Goal: Transaction & Acquisition: Purchase product/service

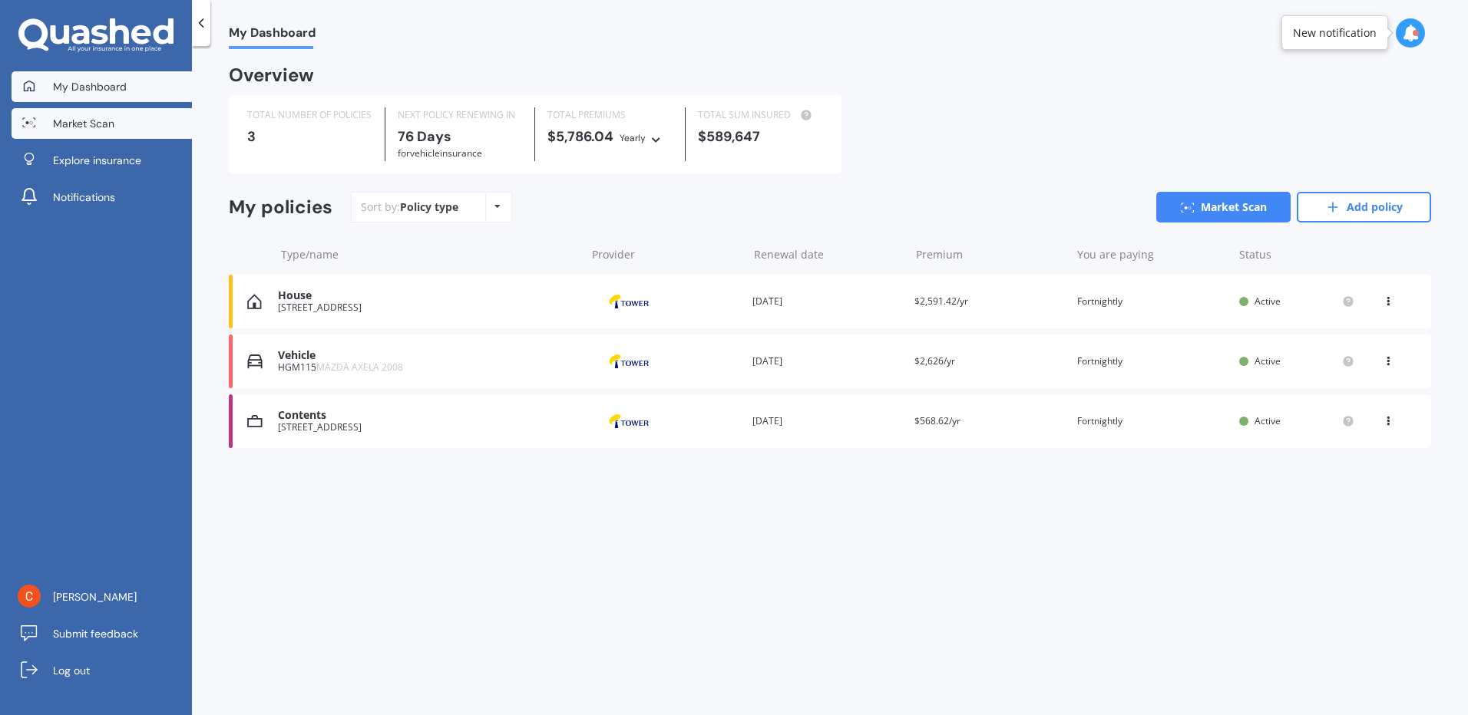
click at [129, 130] on link "Market Scan" at bounding box center [102, 123] width 180 height 31
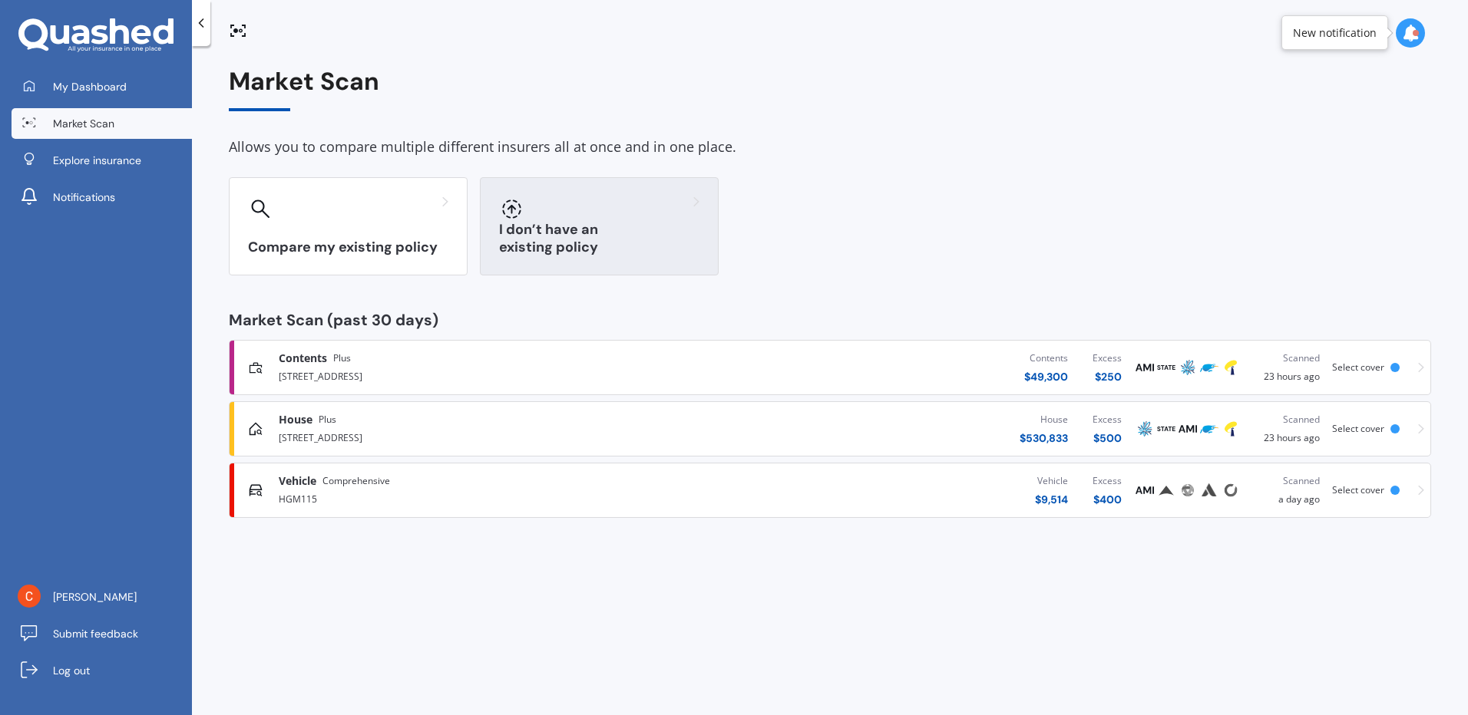
click at [597, 232] on div "I don’t have an existing policy" at bounding box center [599, 226] width 239 height 98
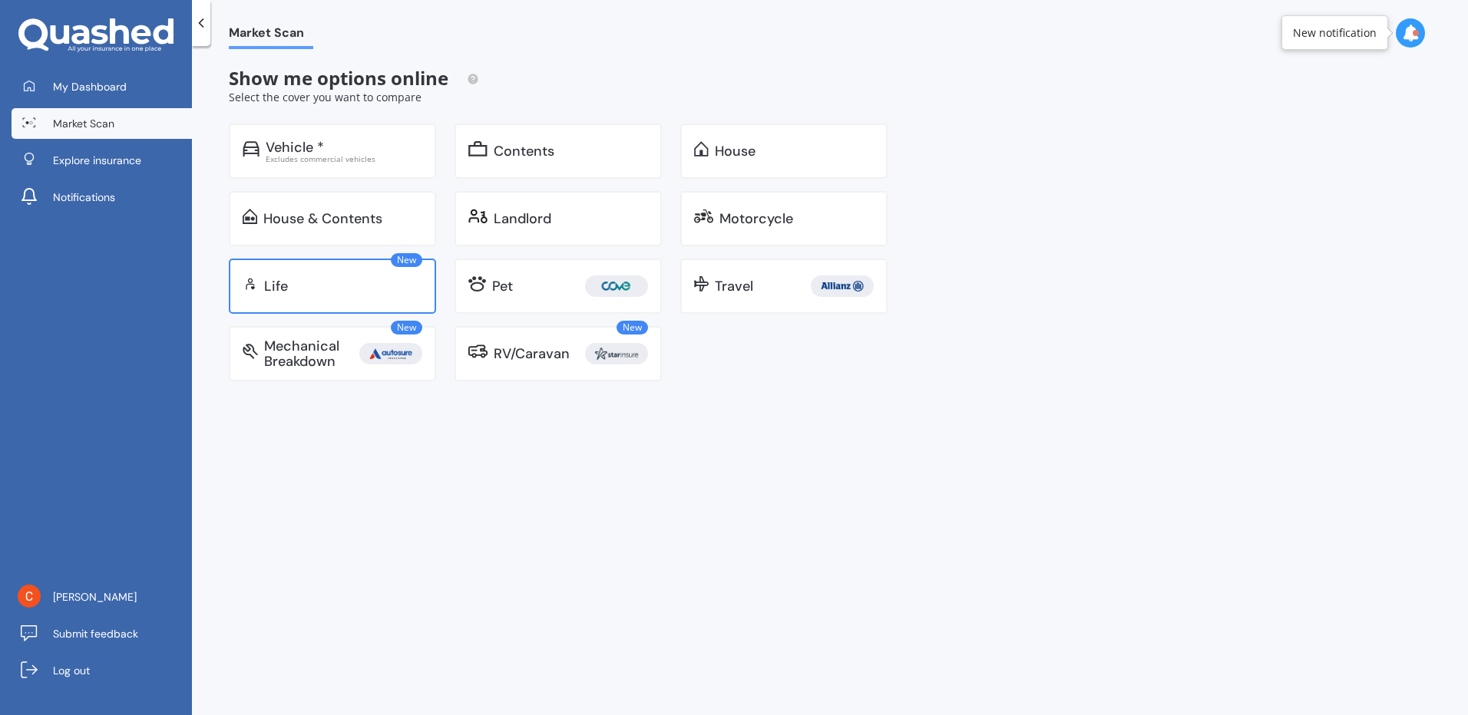
click at [327, 294] on div "New Life" at bounding box center [332, 286] width 207 height 55
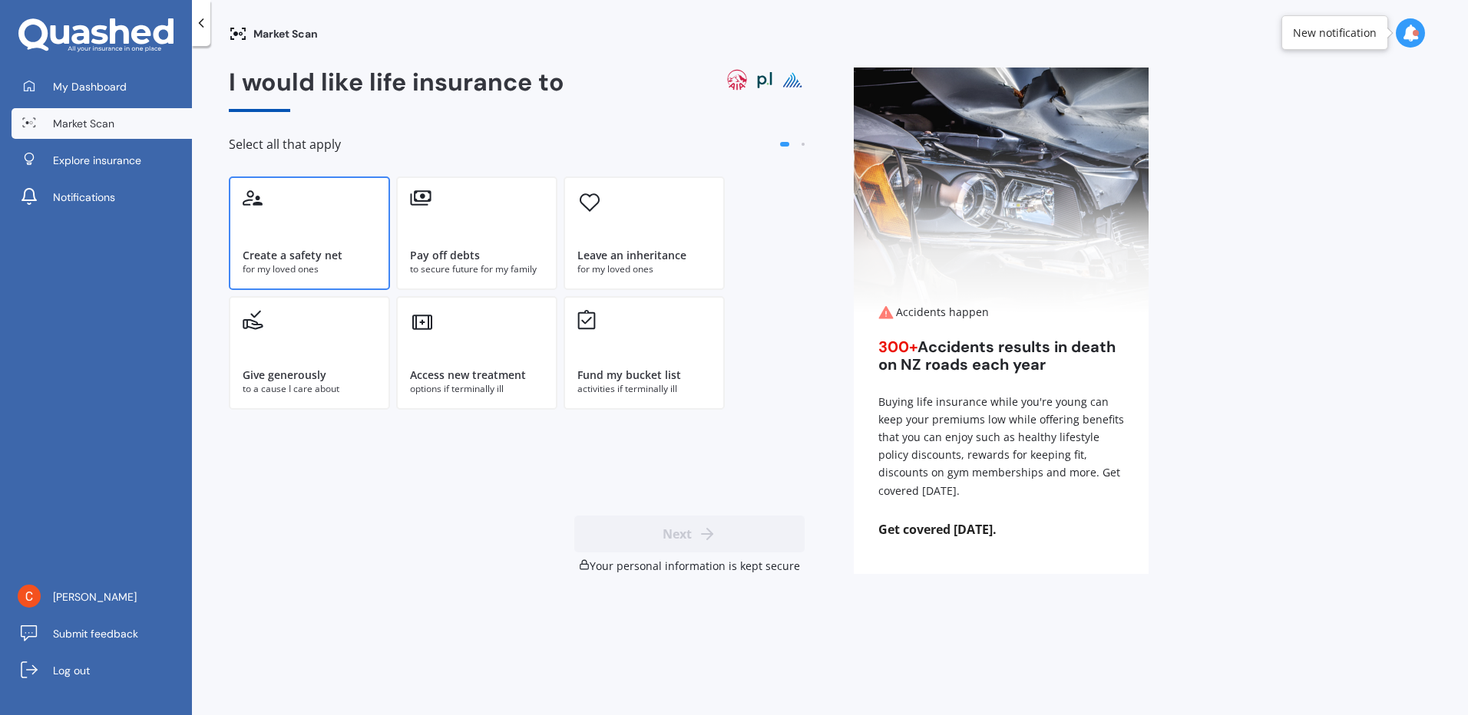
click at [336, 246] on div "Create a safety net for my loved ones" at bounding box center [309, 234] width 161 height 114
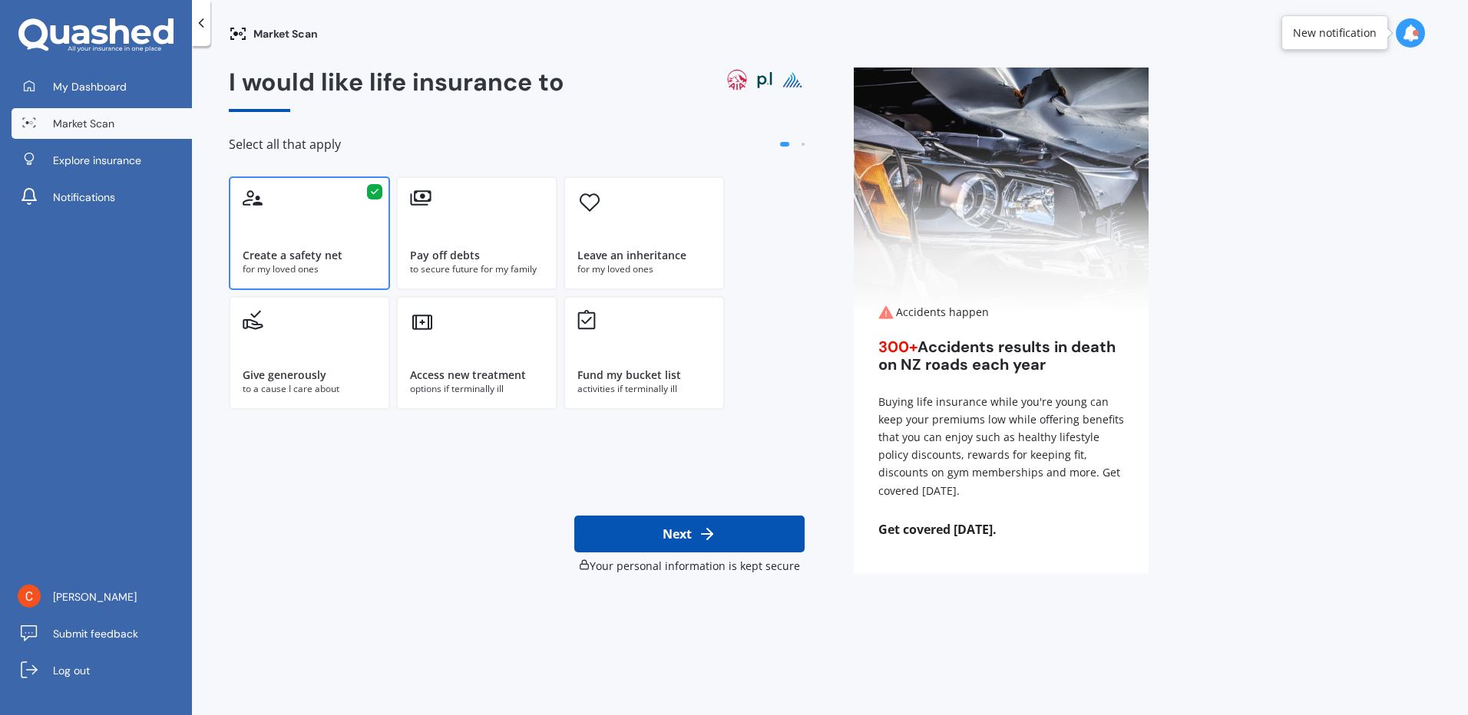
click at [698, 536] on icon at bounding box center [707, 534] width 18 height 18
select select "10"
select select "09"
select select "1973"
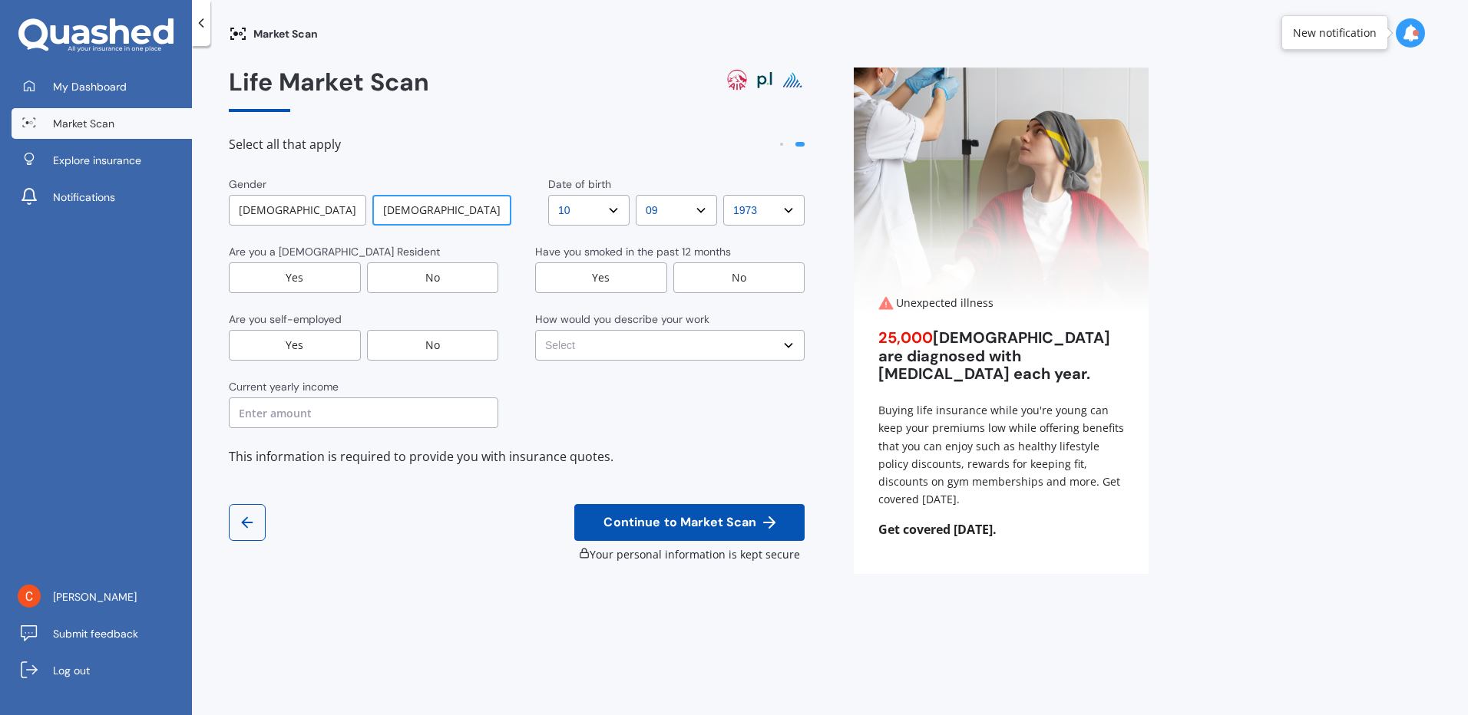
click at [309, 271] on div "Yes" at bounding box center [295, 278] width 132 height 31
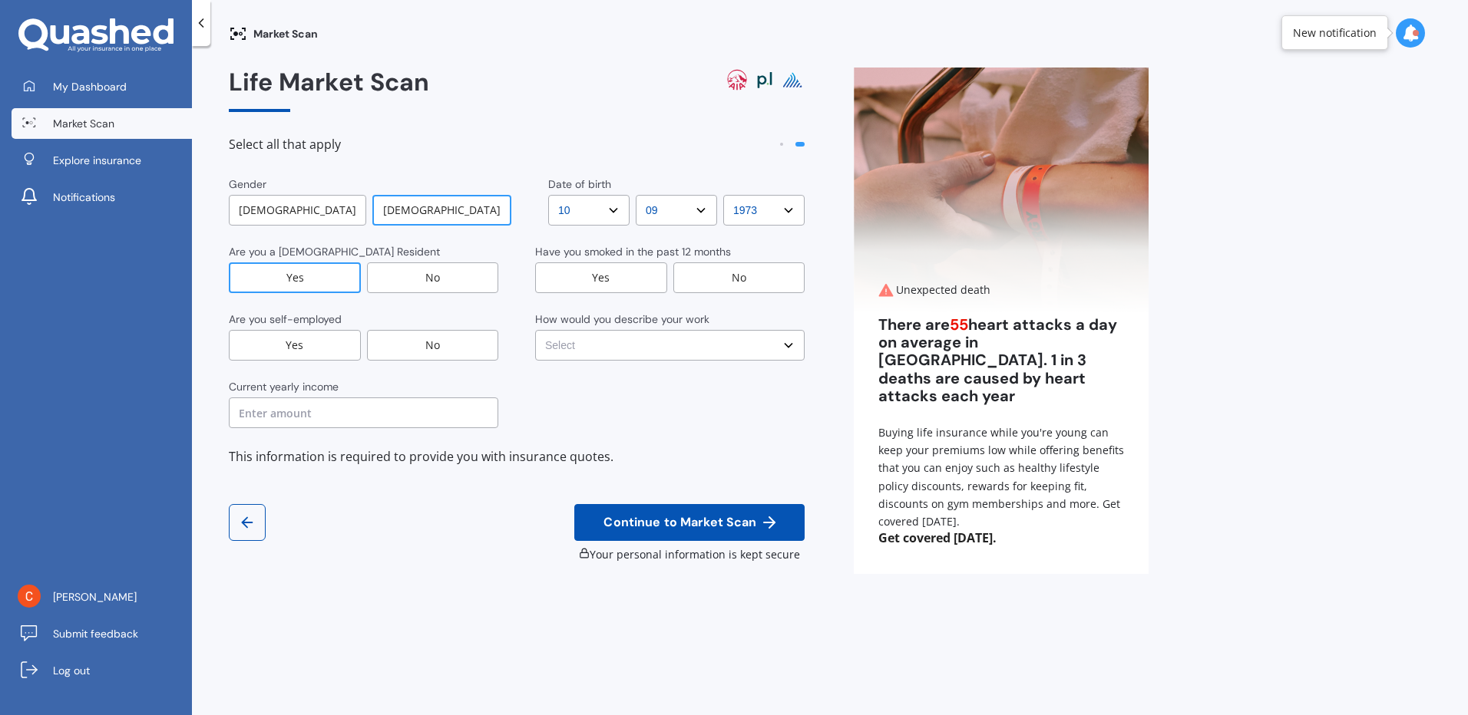
click at [425, 342] on div "No" at bounding box center [433, 345] width 132 height 31
click at [313, 422] on input "text" at bounding box center [363, 413] width 269 height 31
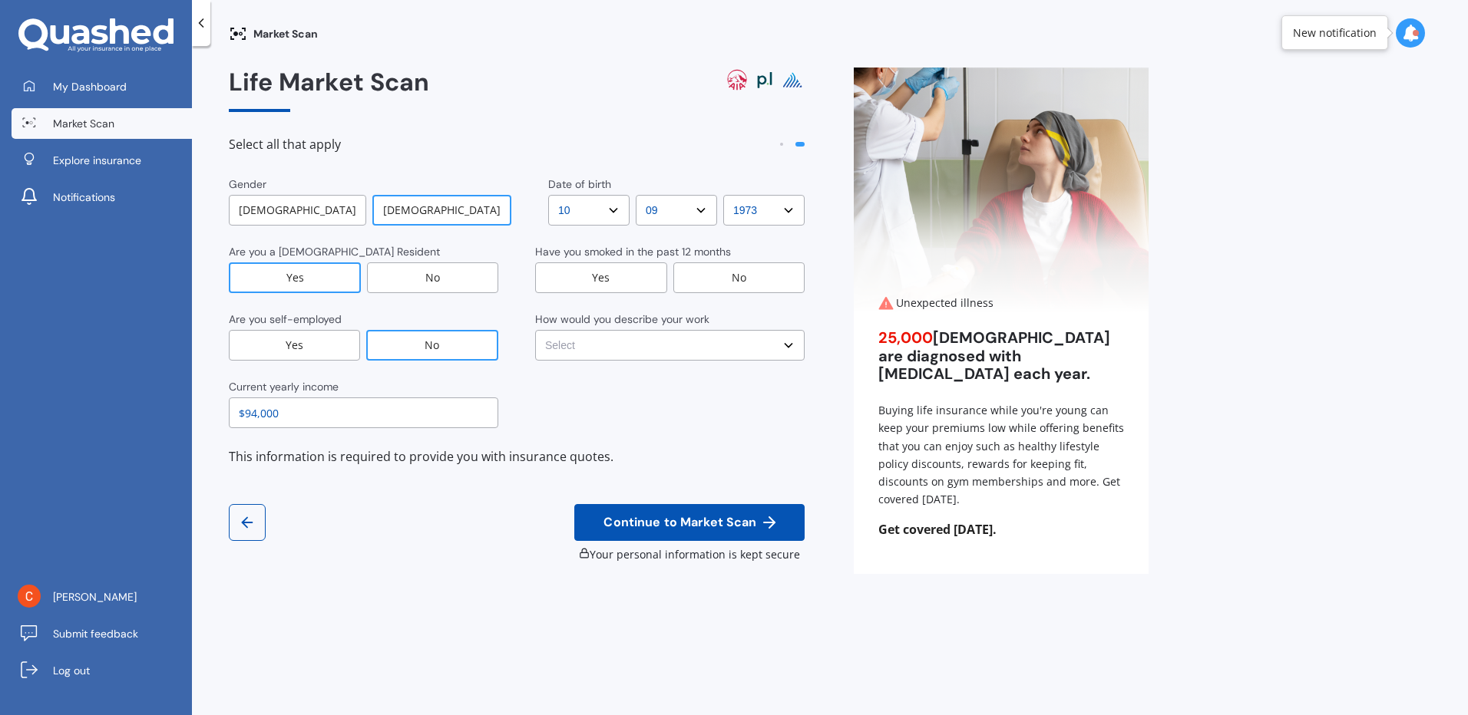
type input "$94,000"
click at [603, 280] on div "Yes" at bounding box center [601, 278] width 132 height 31
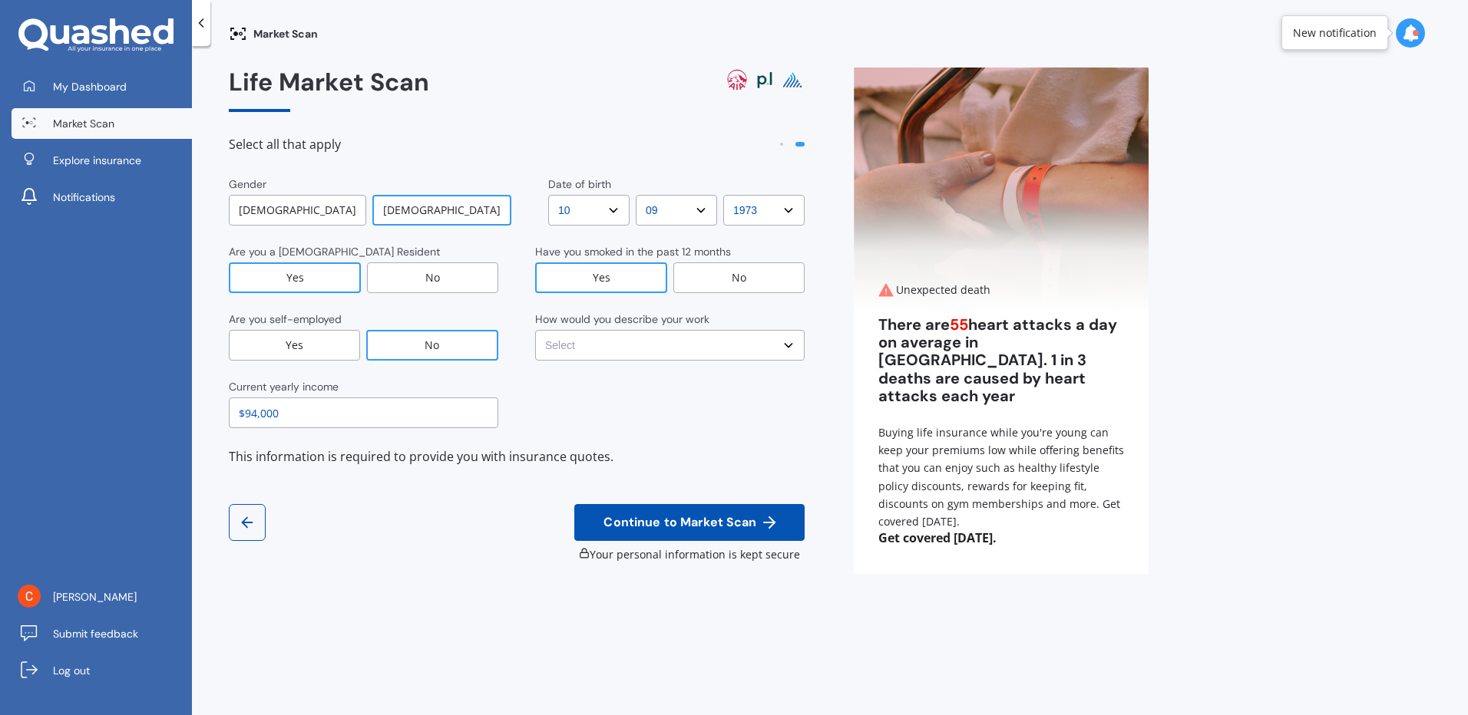
click at [788, 352] on select "Select No manual work e.g. lawyer, consultant, engineer Light manual work [PERS…" at bounding box center [669, 345] width 269 height 31
select select "No manual work e.g. lawyer, consultant, engineer"
click at [535, 330] on select "Select No manual work e.g. lawyer, consultant, engineer Light manual work [PERS…" at bounding box center [669, 345] width 269 height 31
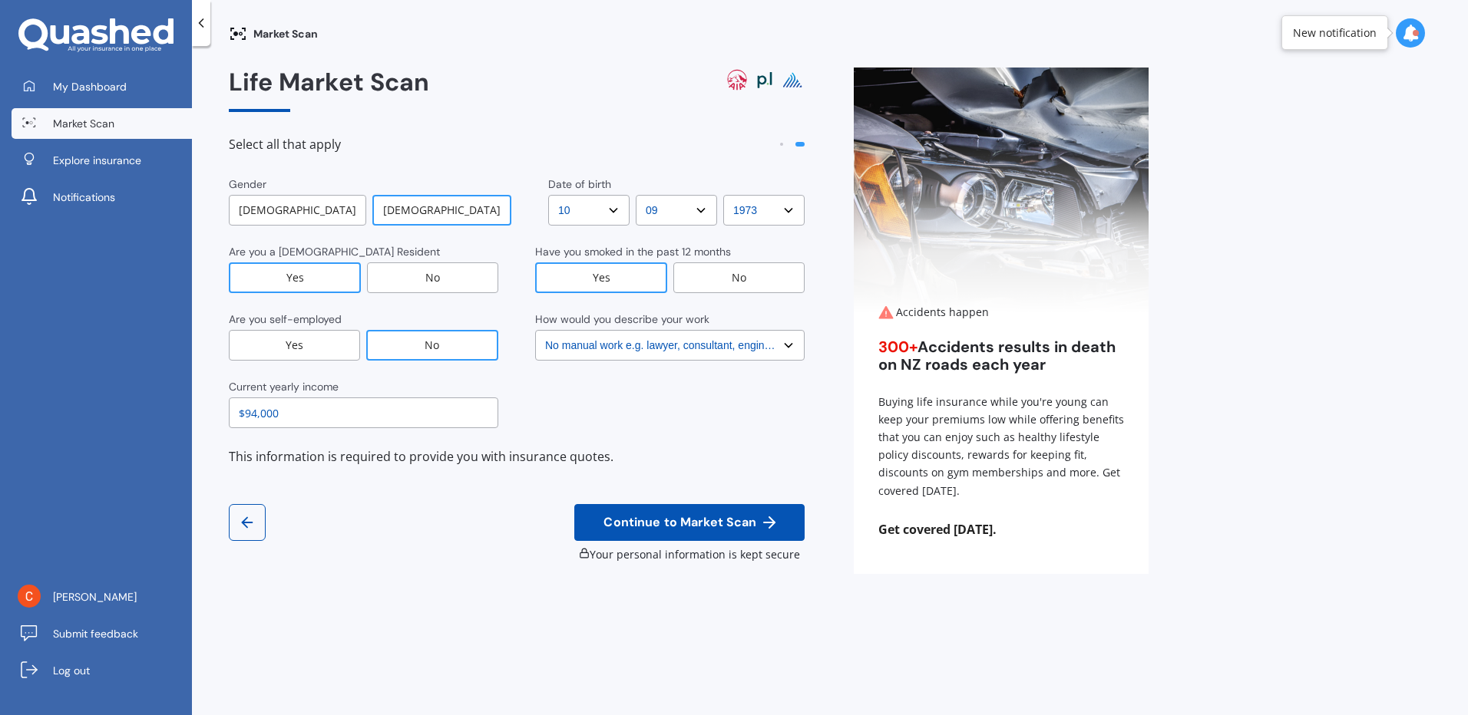
click at [715, 518] on span "Continue to Market Scan" at bounding box center [679, 523] width 159 height 15
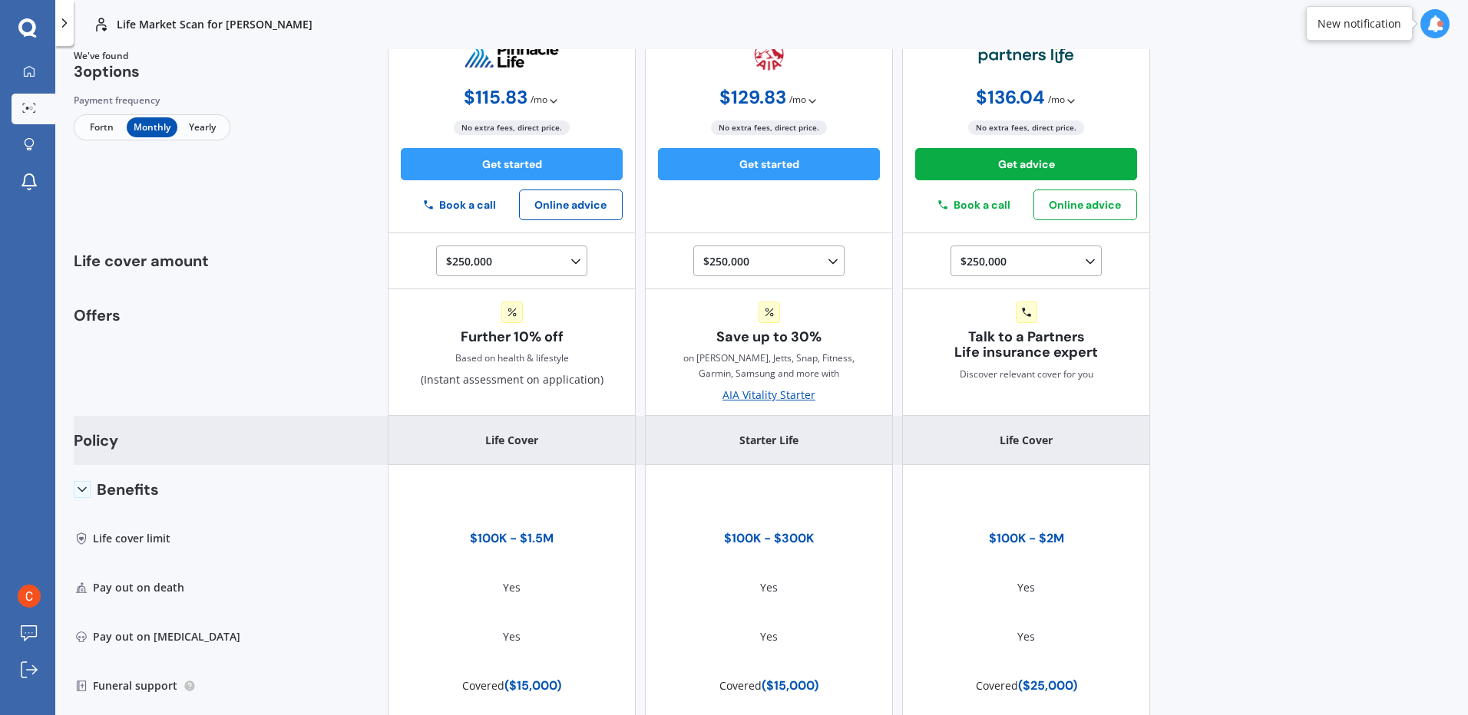
scroll to position [91, 0]
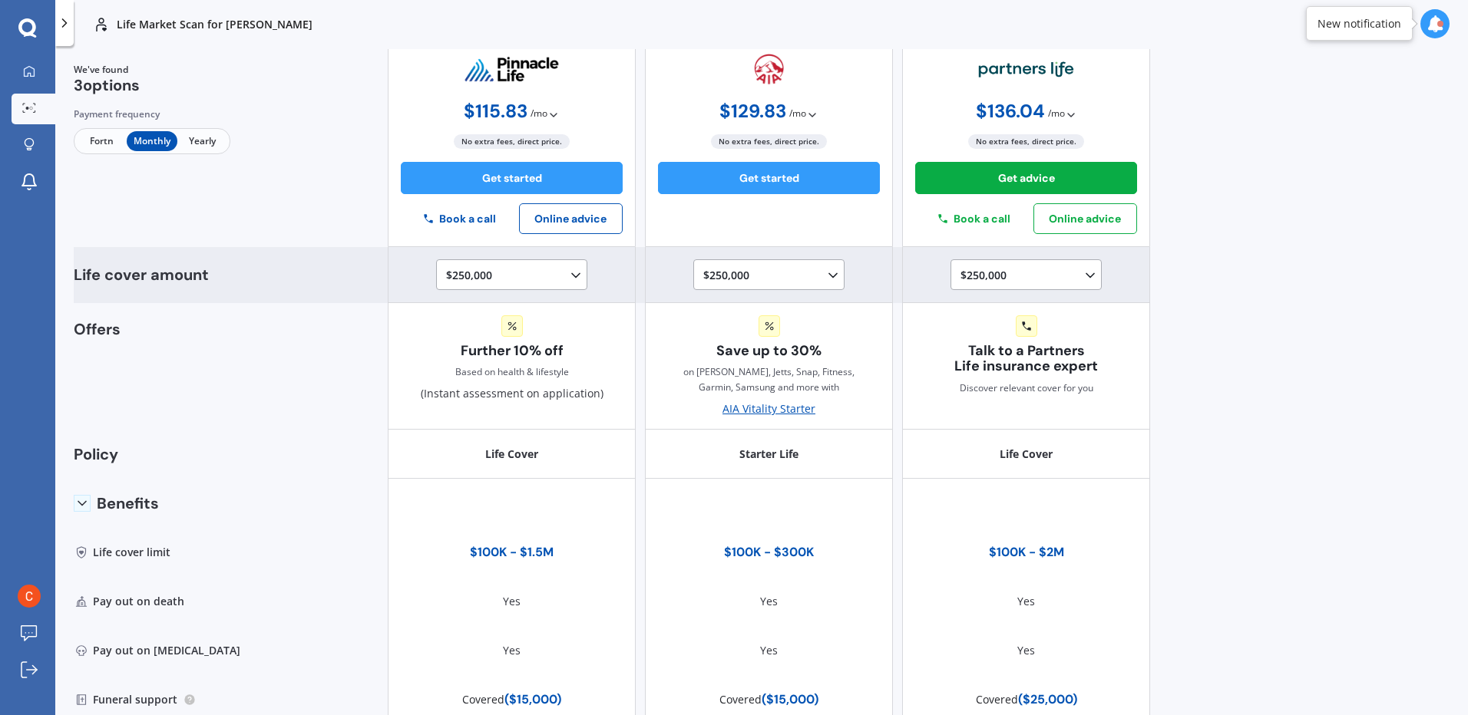
click at [560, 276] on div "$250,000 $100,000 $150,000 $200,000 $250,000 $300,000 $350,000 $400,000 $500,00…" at bounding box center [514, 275] width 137 height 18
click at [487, 358] on span "$200,000" at bounding box center [482, 359] width 46 height 15
click at [568, 278] on icon at bounding box center [575, 275] width 15 height 15
click at [504, 338] on div "$150,000" at bounding box center [515, 333] width 136 height 28
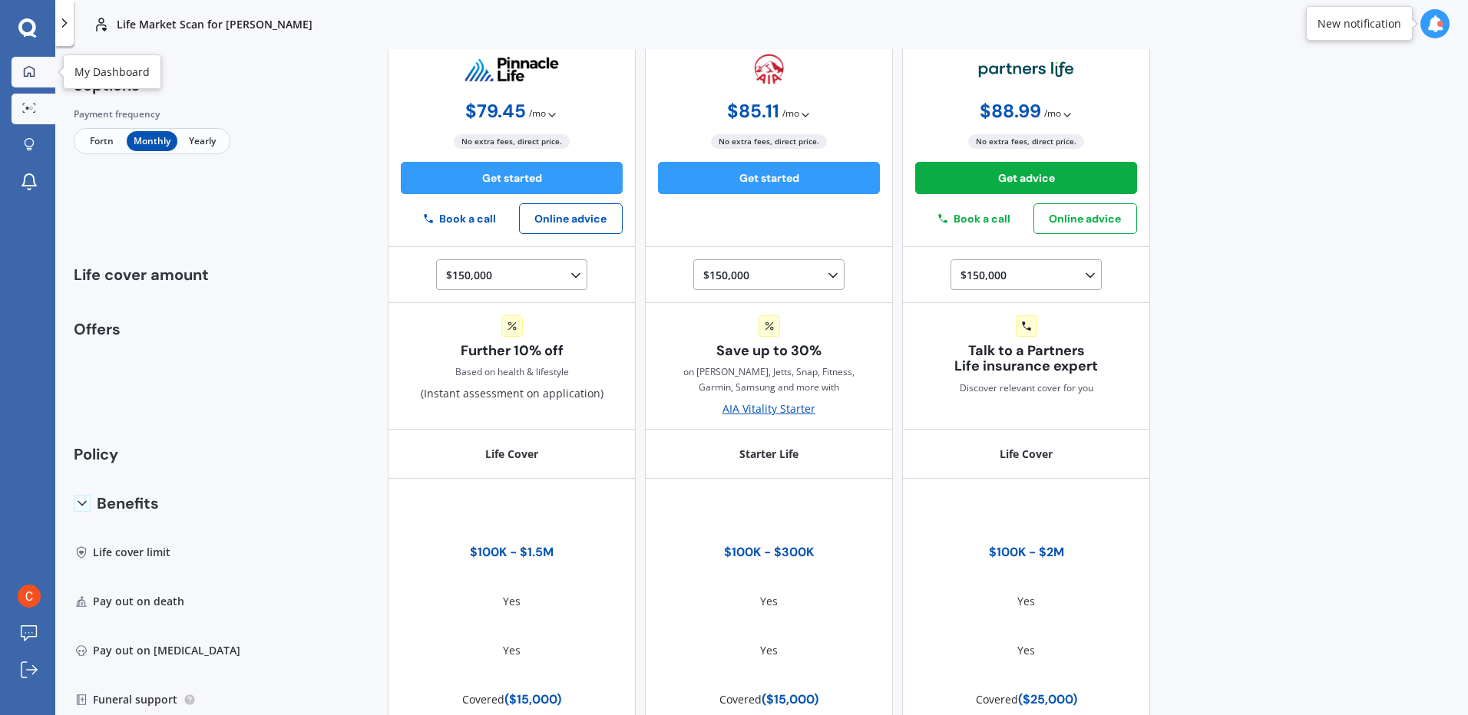
click at [35, 68] on div at bounding box center [29, 72] width 23 height 14
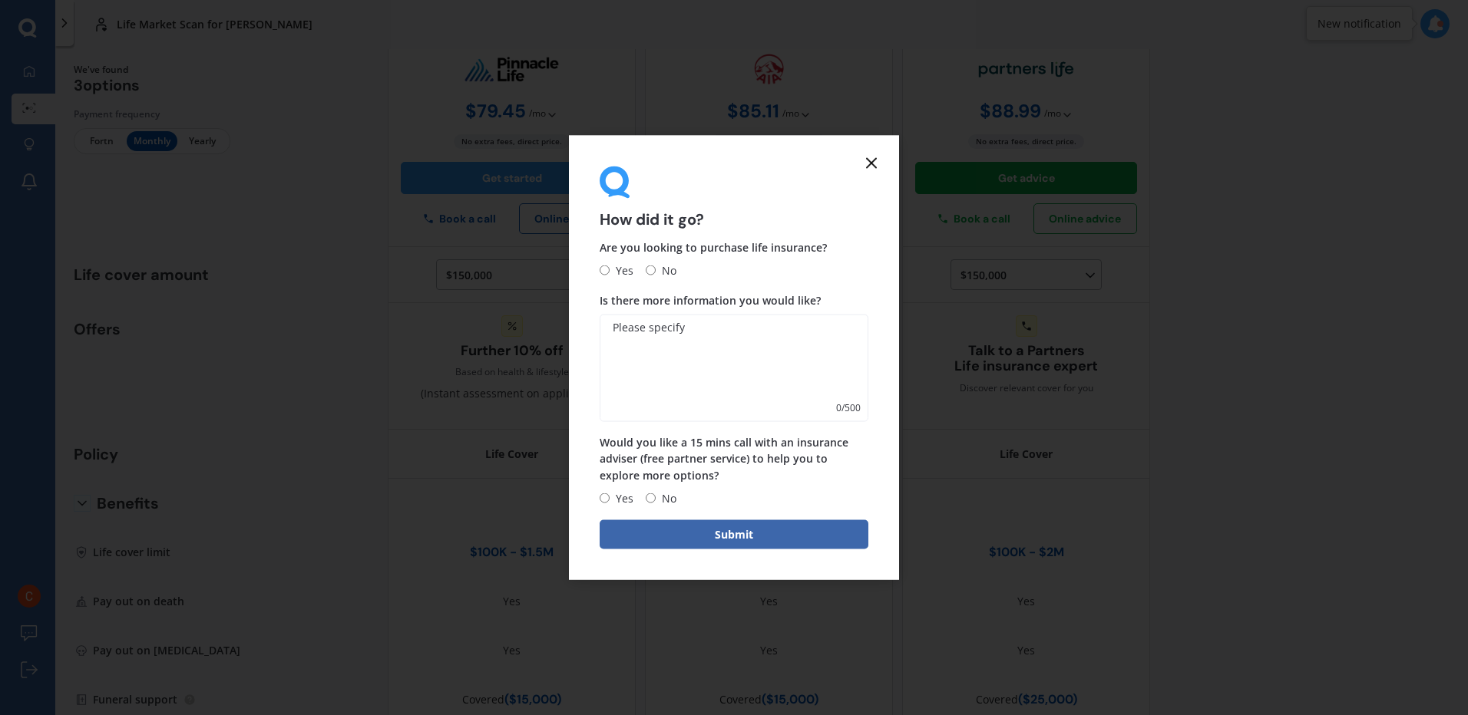
click at [649, 272] on input "No" at bounding box center [651, 271] width 10 height 10
radio input "true"
click at [730, 541] on button "Submit" at bounding box center [733, 534] width 269 height 29
click at [867, 170] on icon at bounding box center [871, 163] width 18 height 18
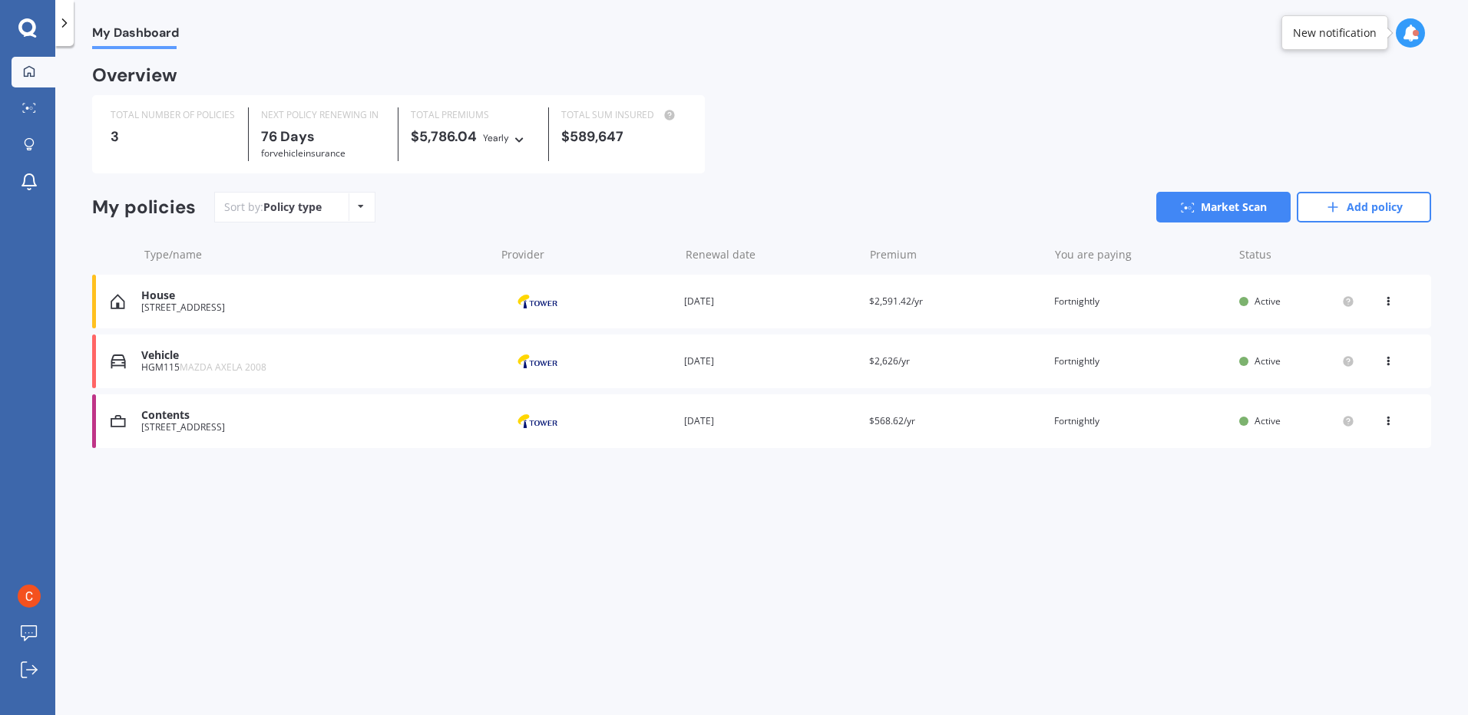
click at [867, 169] on div "TOTAL NUMBER OF POLICIES 3 NEXT POLICY RENEWING [DATE] for Vehicle insurance TO…" at bounding box center [761, 134] width 1339 height 78
click at [1204, 210] on link "Market Scan" at bounding box center [1223, 207] width 134 height 31
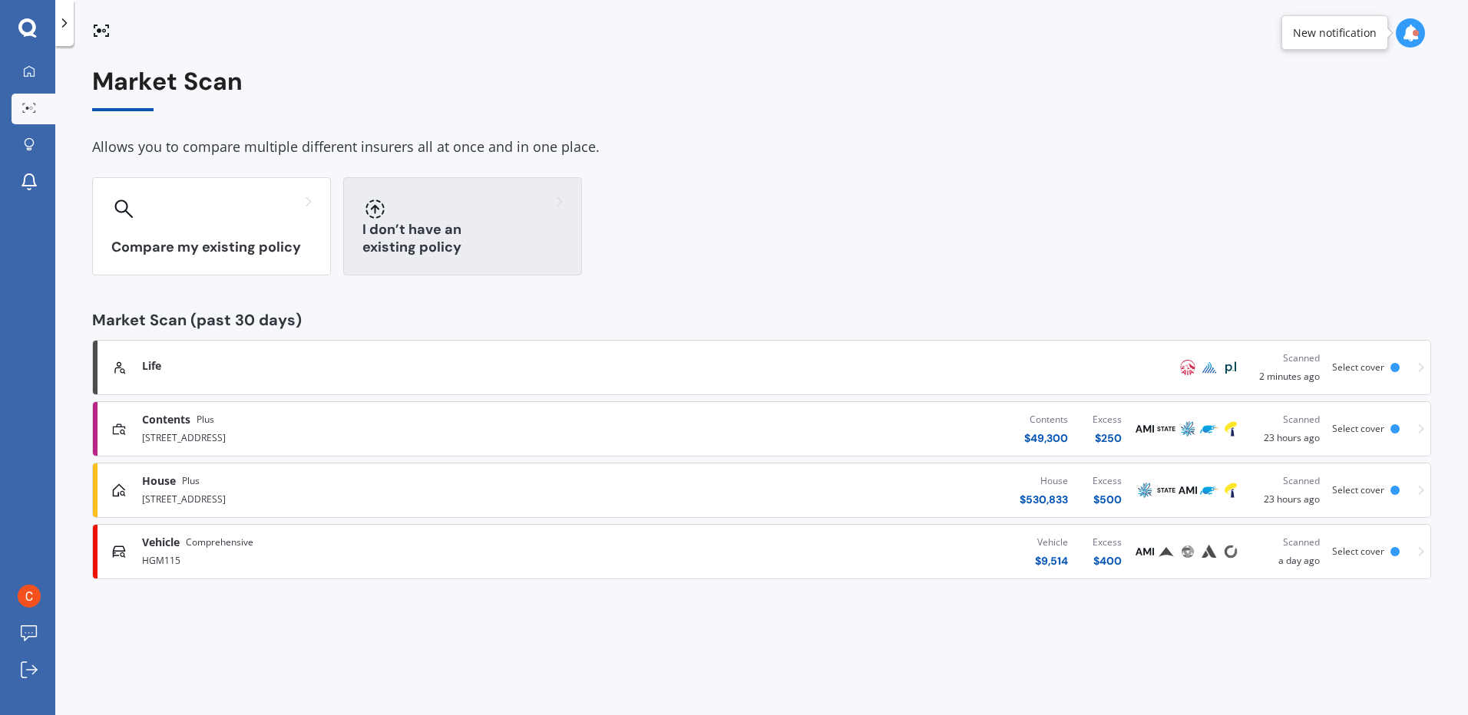
click at [511, 237] on div "I don’t have an existing policy" at bounding box center [462, 226] width 239 height 98
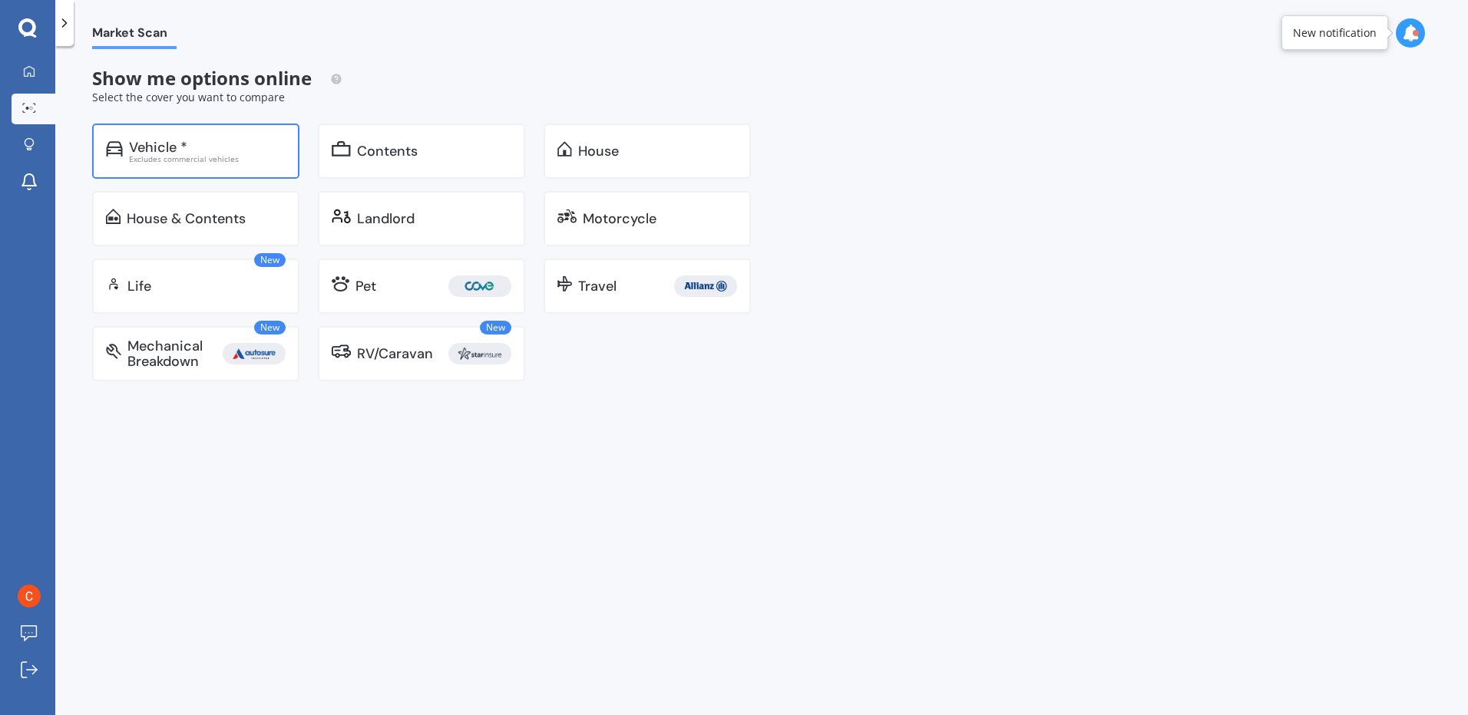
click at [200, 144] on div "Vehicle *" at bounding box center [207, 147] width 157 height 15
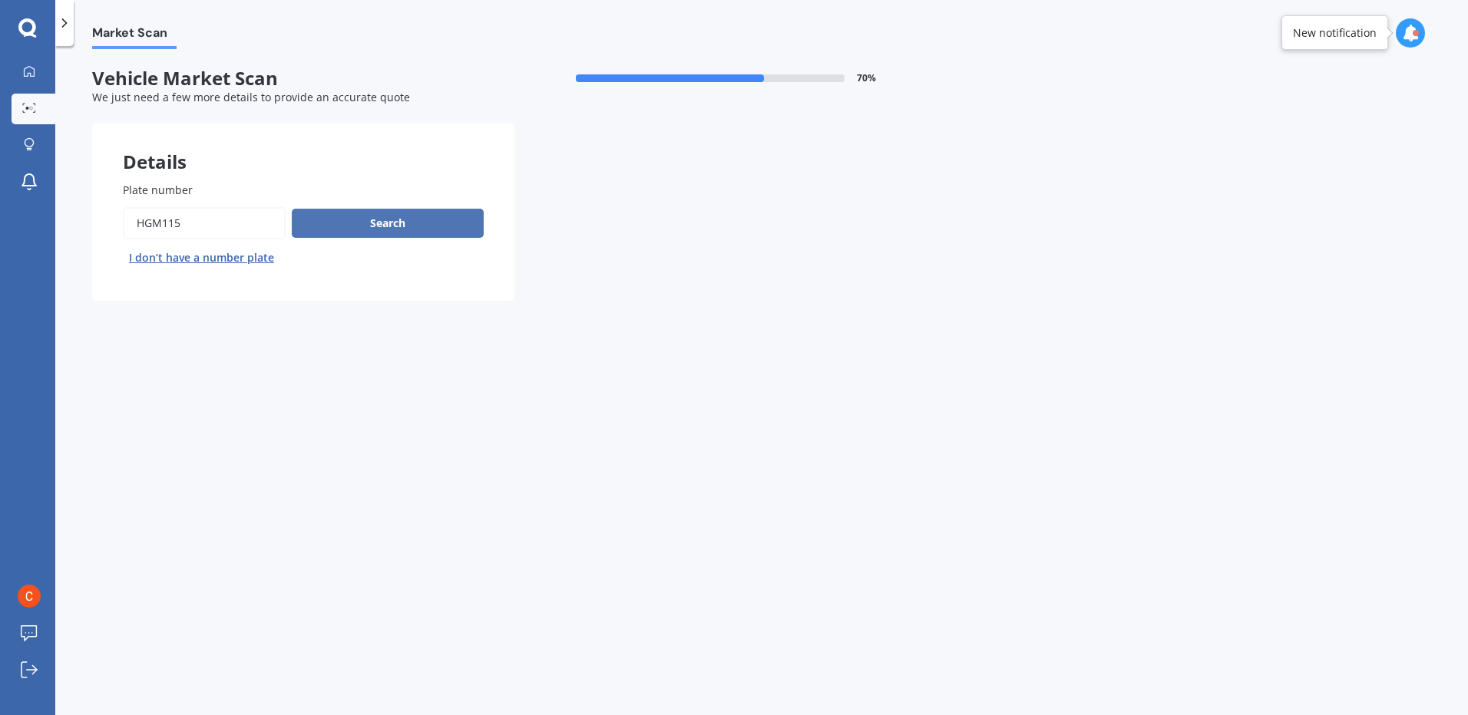
click at [388, 223] on button "Search" at bounding box center [388, 223] width 192 height 29
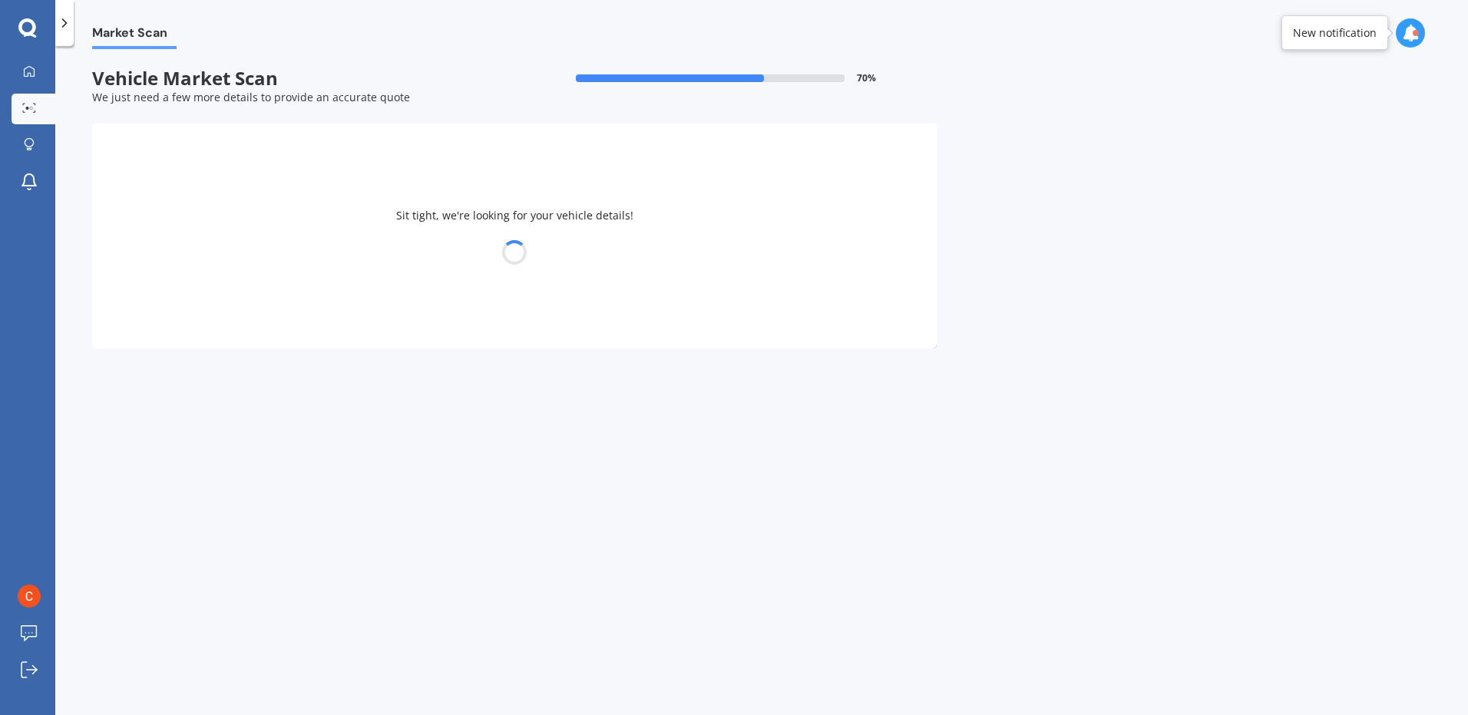
select select "MAZDA"
select select "AXELA"
select select "10"
select select "09"
select select "1973"
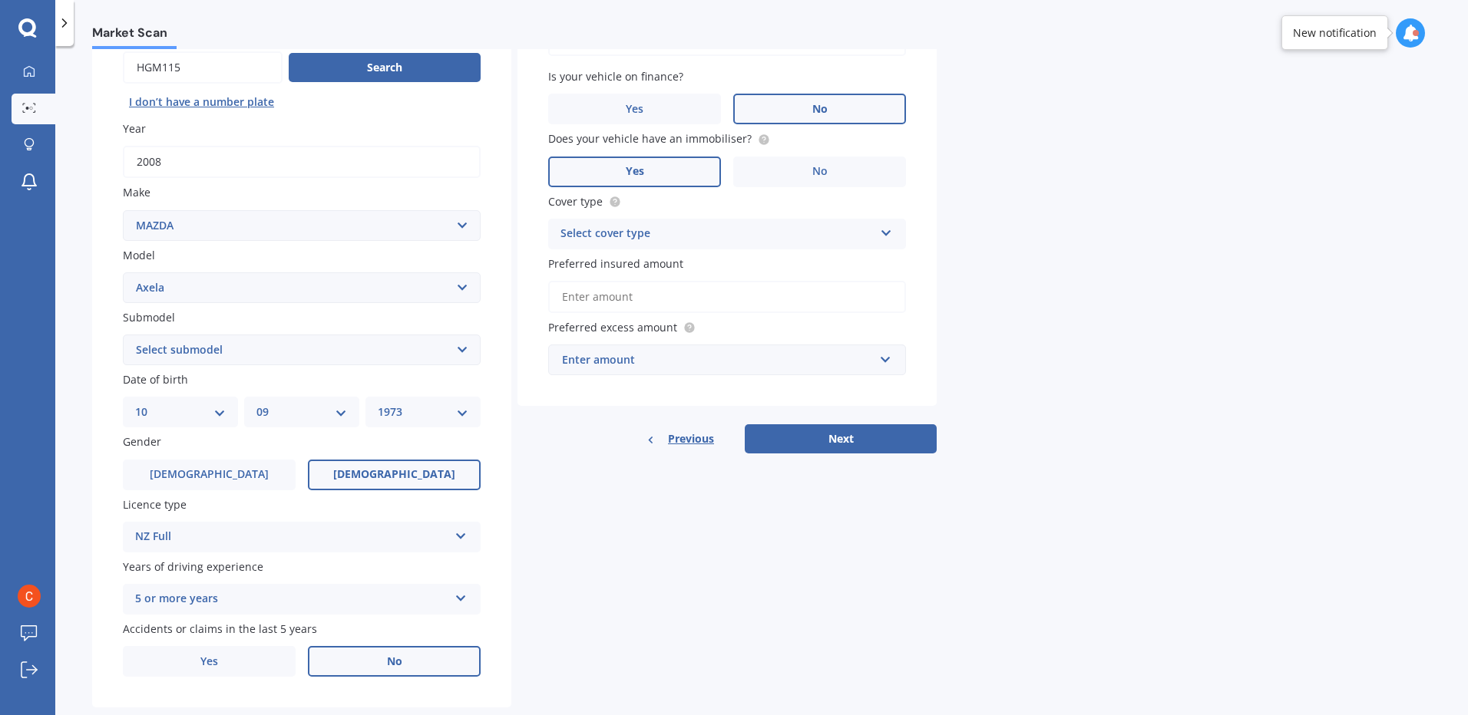
scroll to position [188, 0]
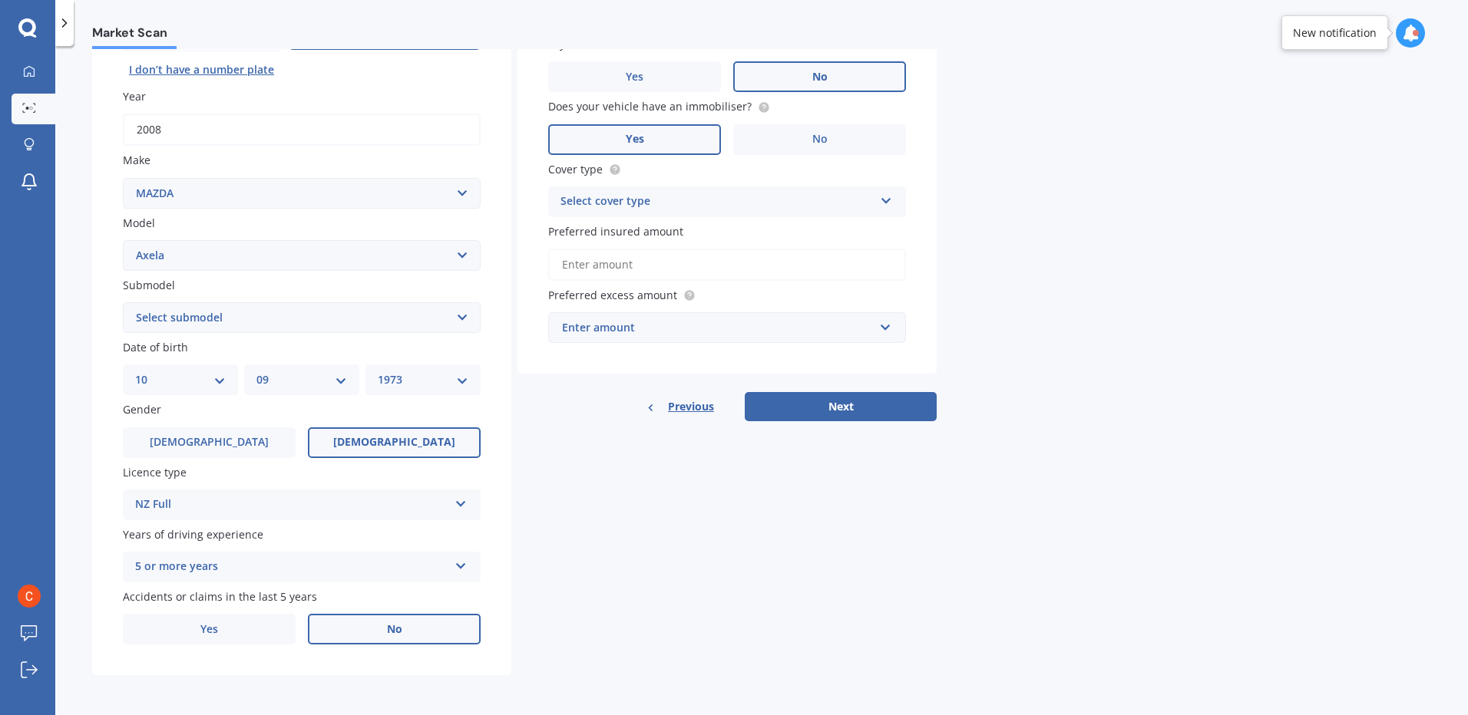
click at [454, 313] on select "Select submodel (All other) 2.3 Sporthatch 2.3 turbo Hatchback Hatchback turbo …" at bounding box center [302, 317] width 358 height 31
select select "HATCHBACK"
click at [123, 302] on select "Select submodel (All other) 2.3 Sporthatch 2.3 turbo Hatchback Hatchback turbo …" at bounding box center [302, 317] width 358 height 31
click at [217, 384] on select "DD 01 02 03 04 05 06 07 08 09 10 11 12 13 14 15 16 17 18 19 20 21 22 23 24 25 2…" at bounding box center [180, 379] width 91 height 17
select select "15"
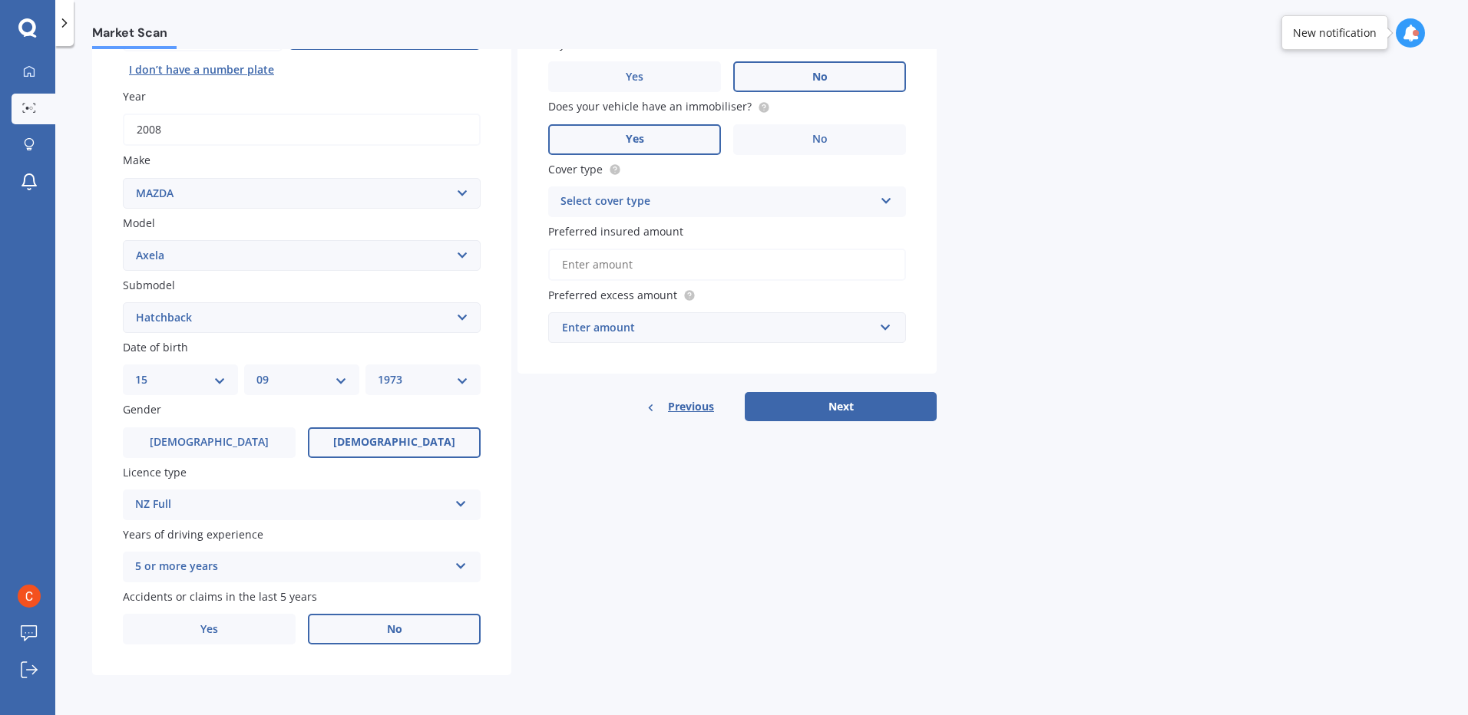
click at [135, 371] on select "DD 01 02 03 04 05 06 07 08 09 10 11 12 13 14 15 16 17 18 19 20 21 22 23 24 25 2…" at bounding box center [180, 379] width 91 height 17
click at [334, 378] on select "MM 01 02 03 04 05 06 07 08 09 10 11 12" at bounding box center [301, 379] width 91 height 17
select select "12"
click at [256, 371] on select "MM 01 02 03 04 05 06 07 08 09 10 11 12" at bounding box center [301, 379] width 91 height 17
click at [465, 382] on select "YYYY 2025 2024 2023 2022 2021 2020 2019 2018 2017 2016 2015 2014 2013 2012 2011…" at bounding box center [423, 379] width 91 height 17
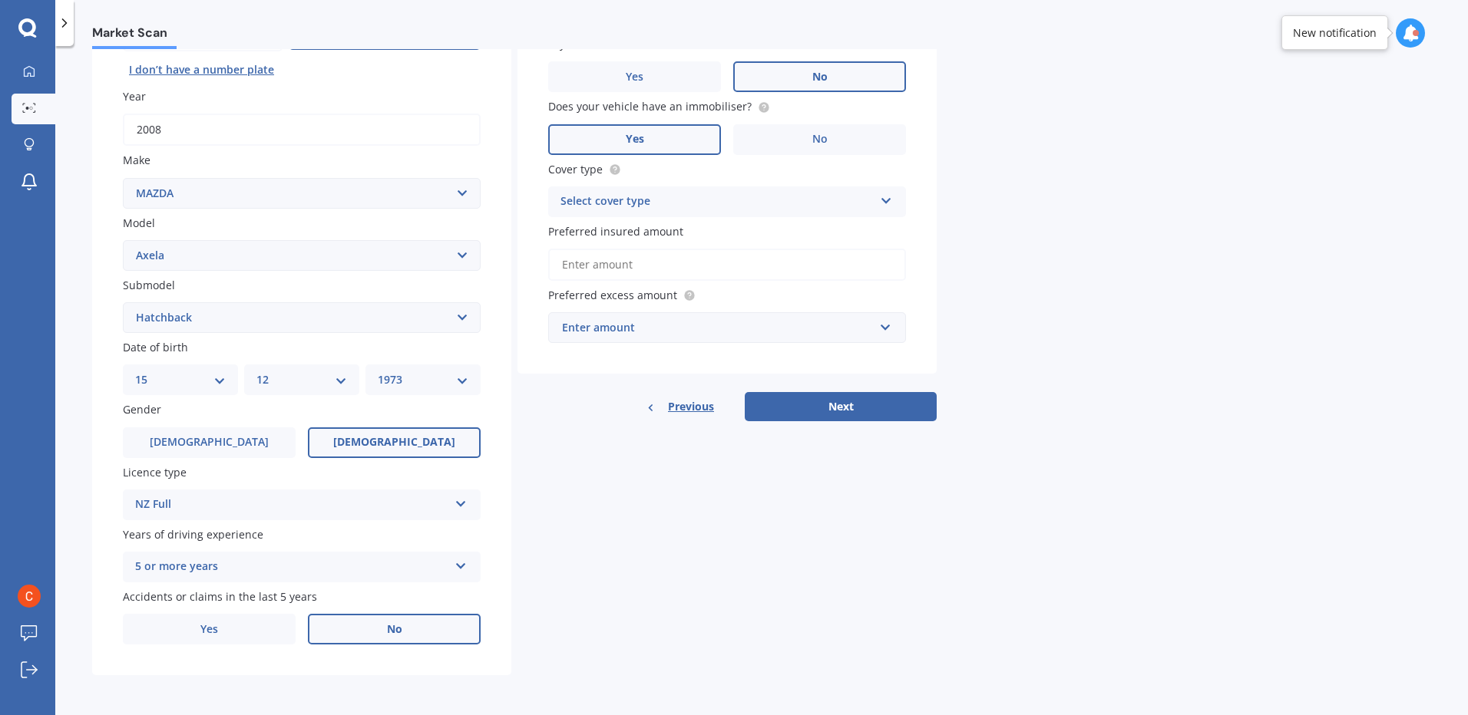
select select "2008"
click at [378, 371] on select "YYYY 2025 2024 2023 2022 2021 2020 2019 2018 2017 2016 2015 2014 2013 2012 2011…" at bounding box center [423, 379] width 91 height 17
click at [462, 506] on icon at bounding box center [460, 501] width 13 height 11
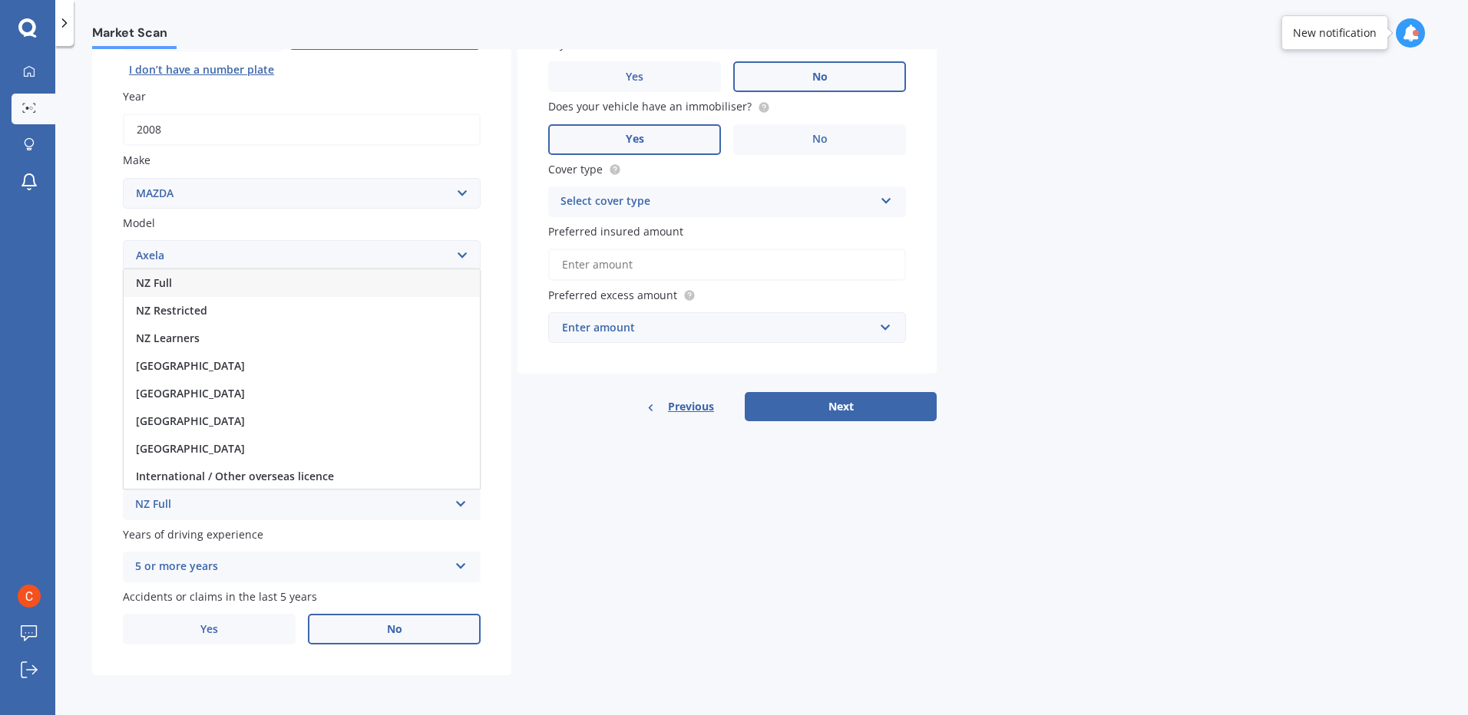
drag, startPoint x: 216, startPoint y: 311, endPoint x: 228, endPoint y: 315, distance: 12.4
click at [216, 310] on div "NZ Restricted" at bounding box center [302, 311] width 356 height 28
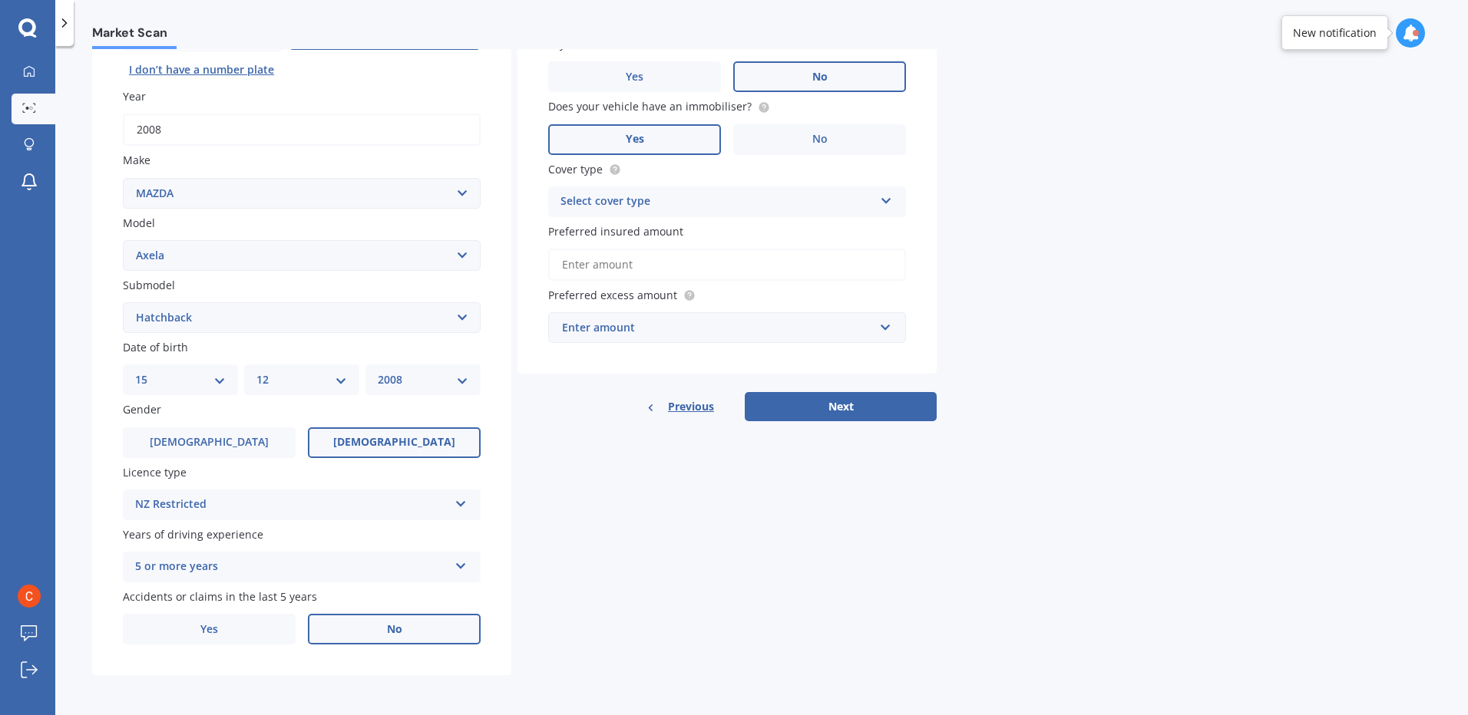
drag, startPoint x: 457, startPoint y: 563, endPoint x: 459, endPoint y: 571, distance: 8.6
click at [457, 564] on icon at bounding box center [460, 563] width 13 height 11
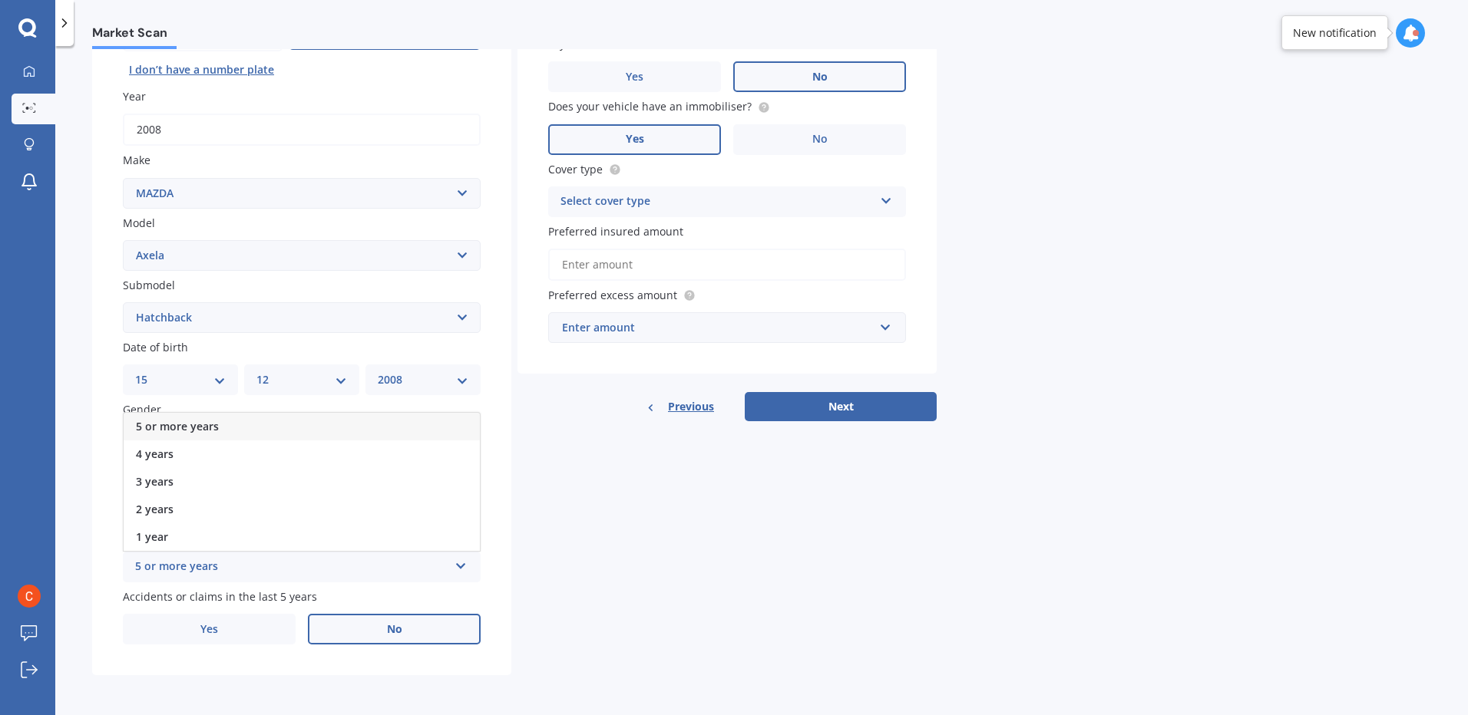
drag, startPoint x: 207, startPoint y: 542, endPoint x: 221, endPoint y: 539, distance: 14.2
click at [207, 543] on div "1 year" at bounding box center [302, 537] width 356 height 28
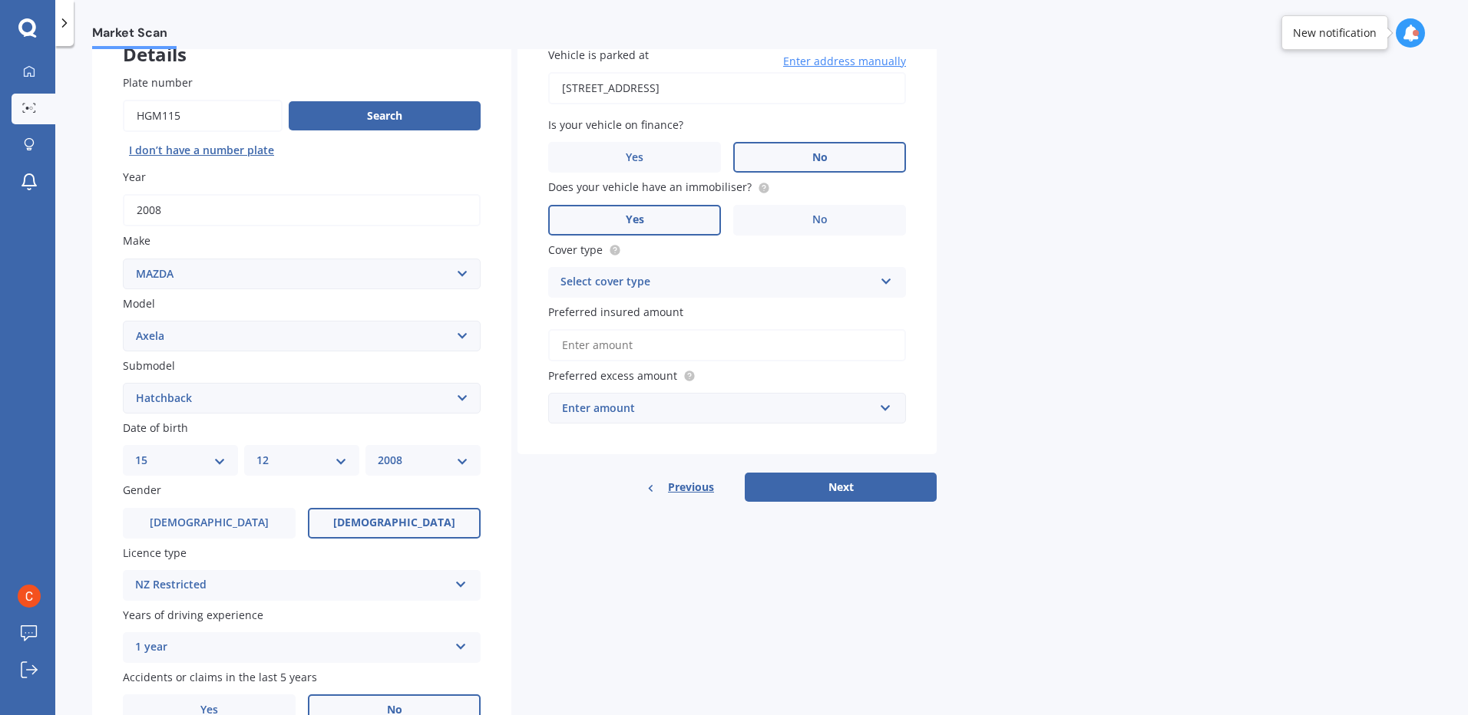
scroll to position [0, 0]
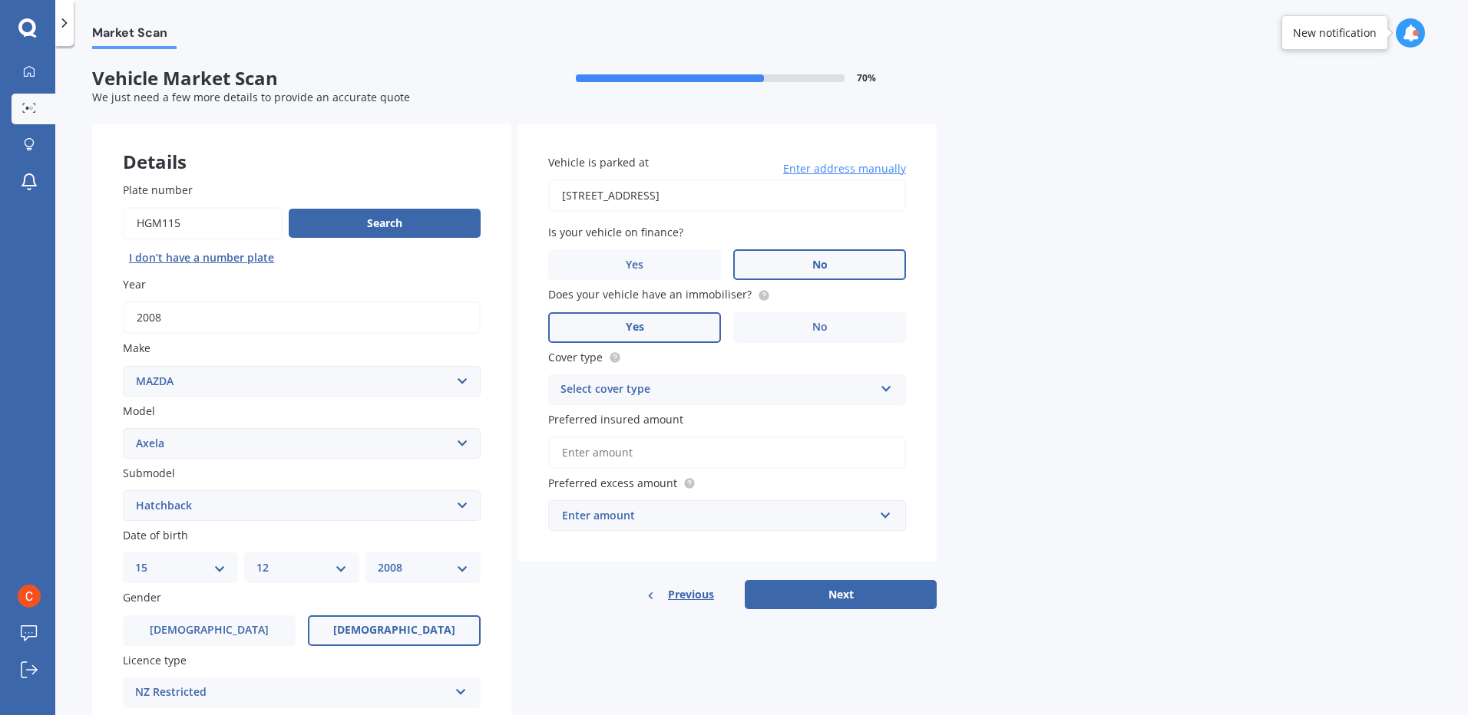
click at [880, 391] on icon at bounding box center [886, 386] width 13 height 11
click at [618, 421] on span "Comprehensive" at bounding box center [601, 419] width 81 height 15
click at [1047, 435] on div "Market Scan Vehicle Market Scan 70 % We just need a few more details to provide…" at bounding box center [761, 383] width 1412 height 669
click at [756, 452] on input "Preferred insured amount" at bounding box center [727, 453] width 358 height 32
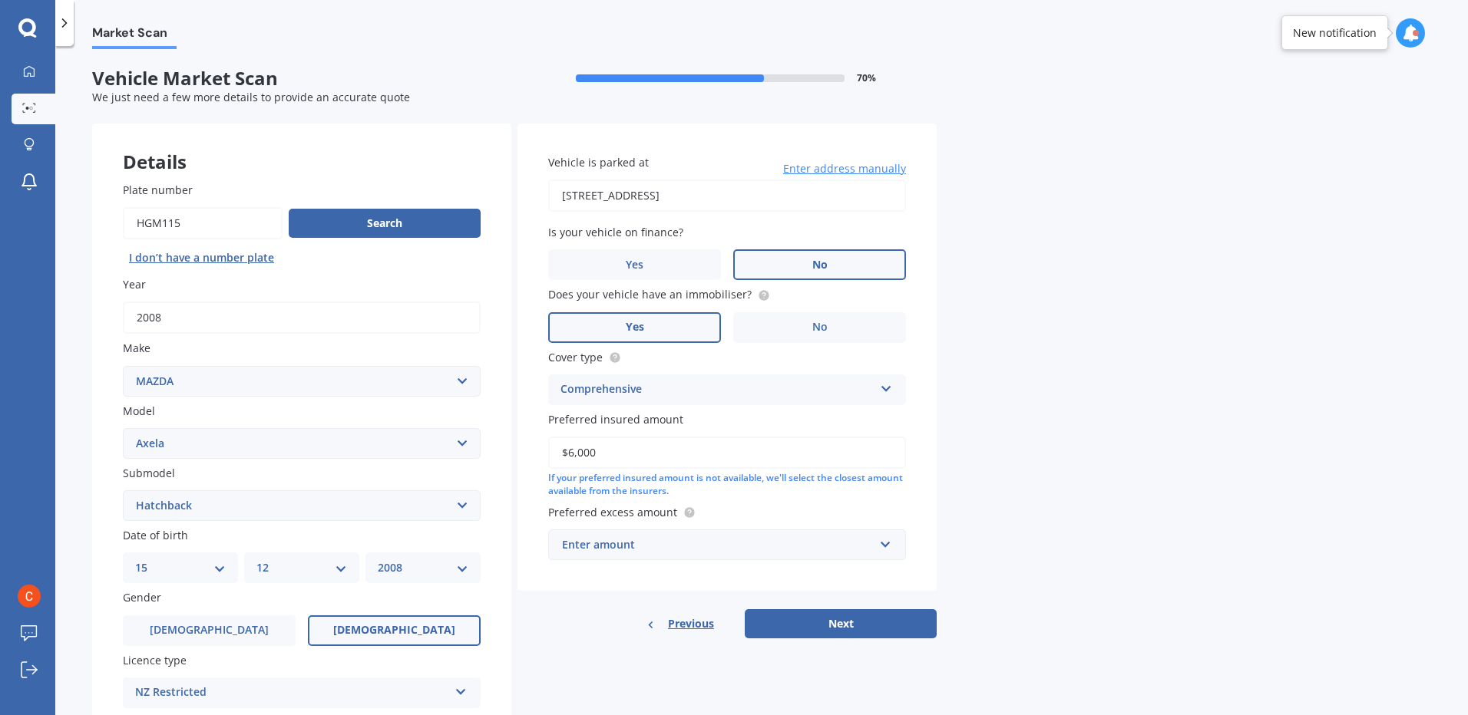
type input "$6,000"
click at [1037, 362] on div "Market Scan Vehicle Market Scan 70 % We just need a few more details to provide…" at bounding box center [761, 383] width 1412 height 669
click at [888, 550] on input "text" at bounding box center [722, 544] width 344 height 29
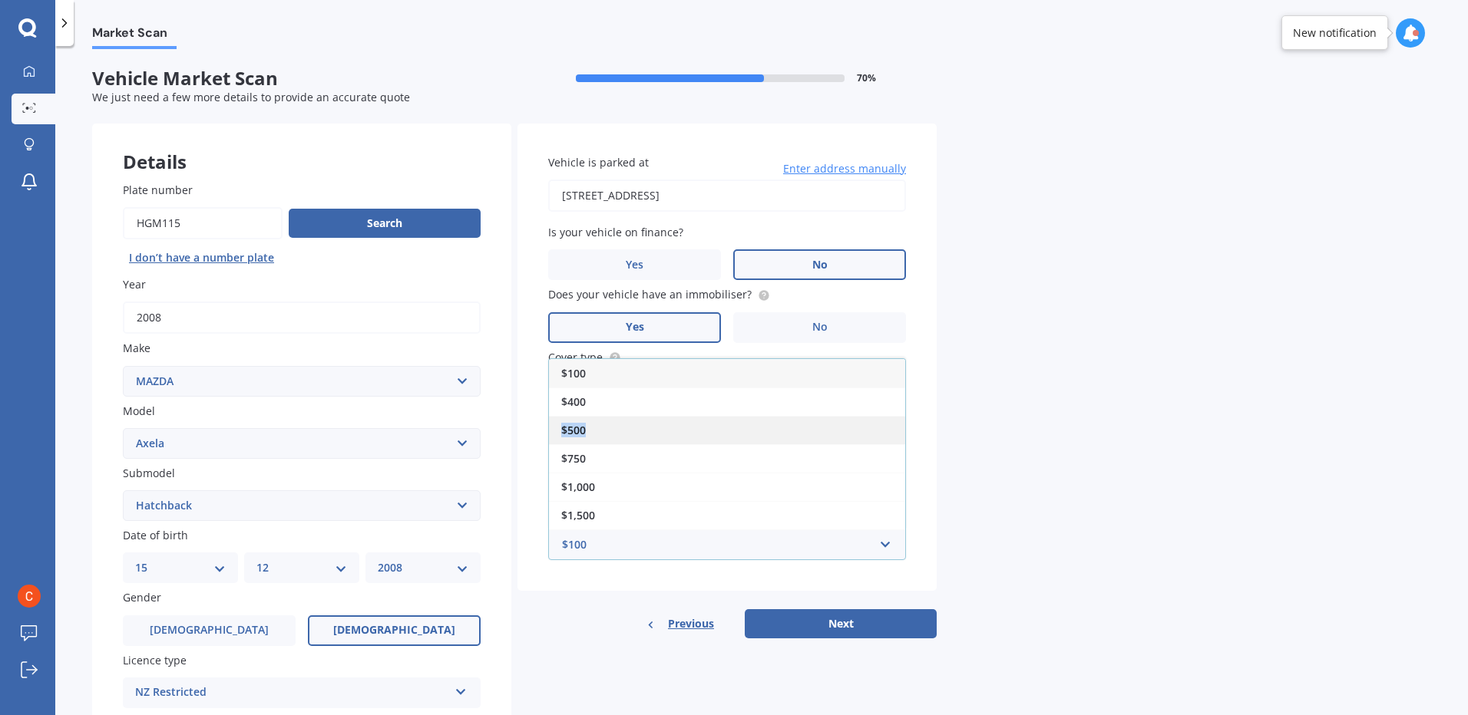
drag, startPoint x: 693, startPoint y: 406, endPoint x: 695, endPoint y: 422, distance: 16.2
click at [695, 422] on div "$100 $400 $500 $750 $1,000 $1,500 $2,000" at bounding box center [727, 444] width 358 height 172
click at [695, 423] on div "$500" at bounding box center [727, 430] width 356 height 28
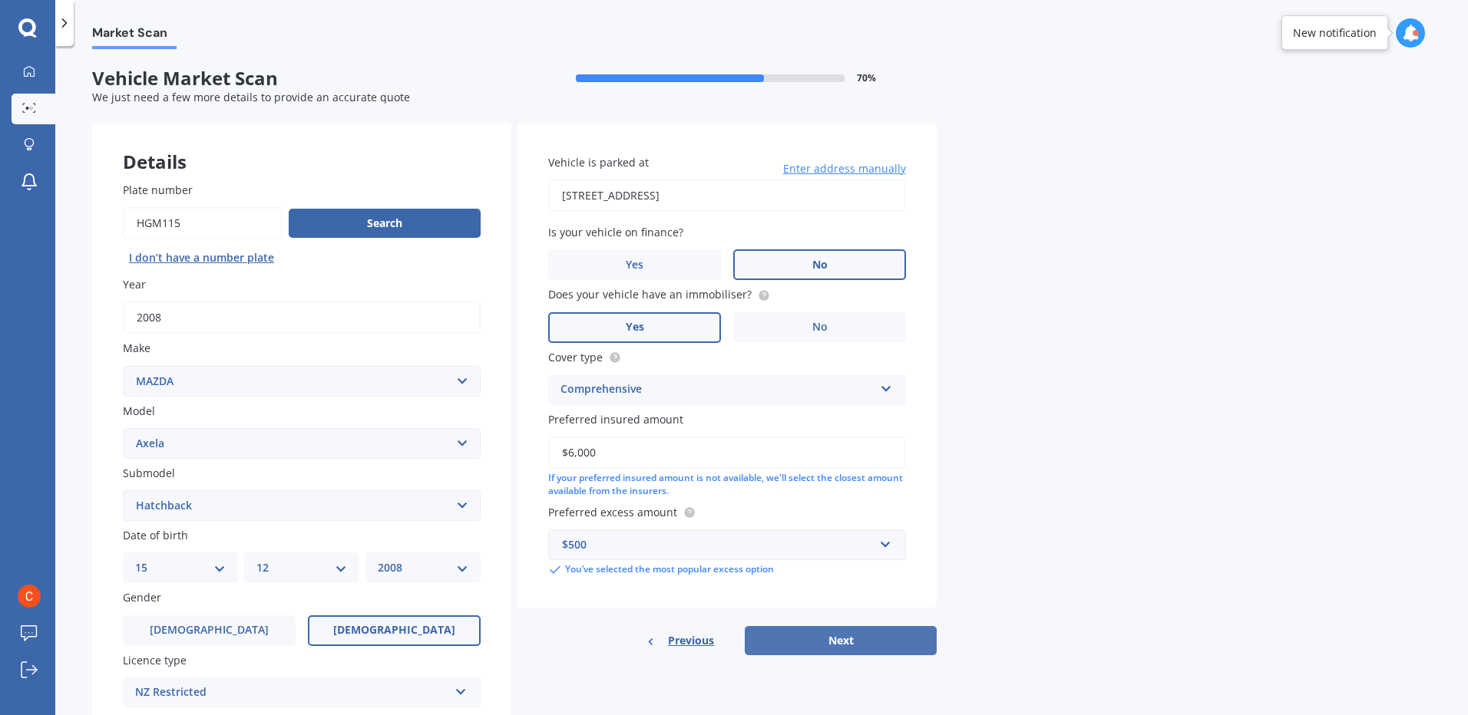
click at [854, 642] on button "Next" at bounding box center [841, 640] width 192 height 29
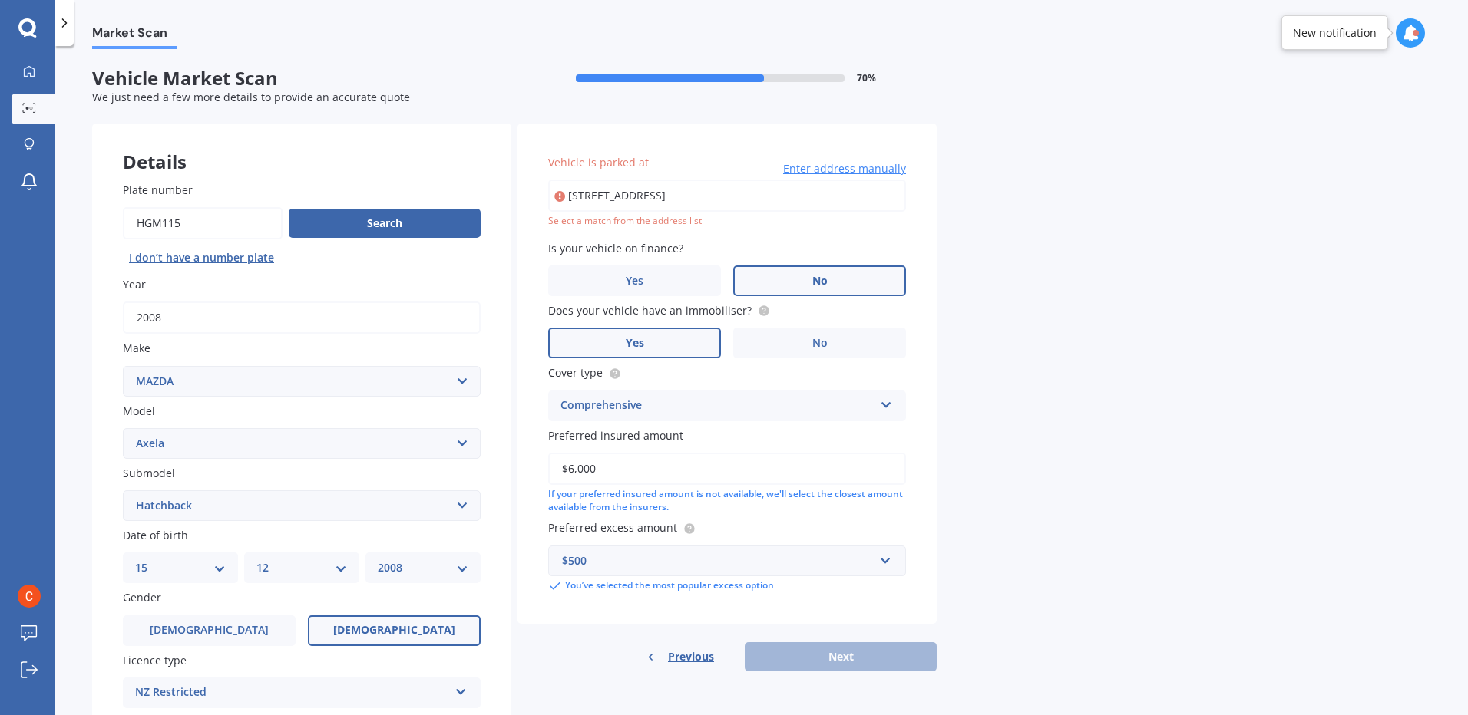
type input "[STREET_ADDRESS]"
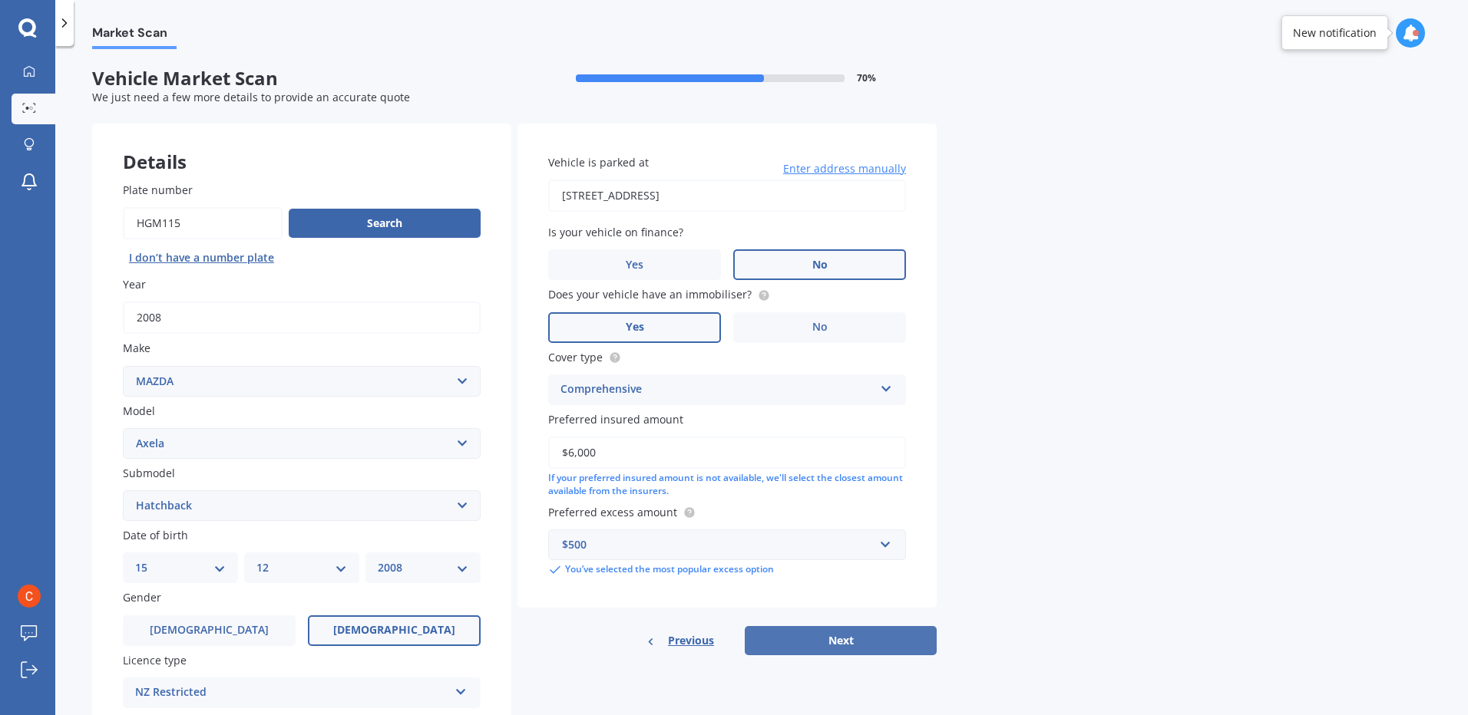
click at [861, 636] on button "Next" at bounding box center [841, 640] width 192 height 29
select select "15"
select select "12"
select select "2008"
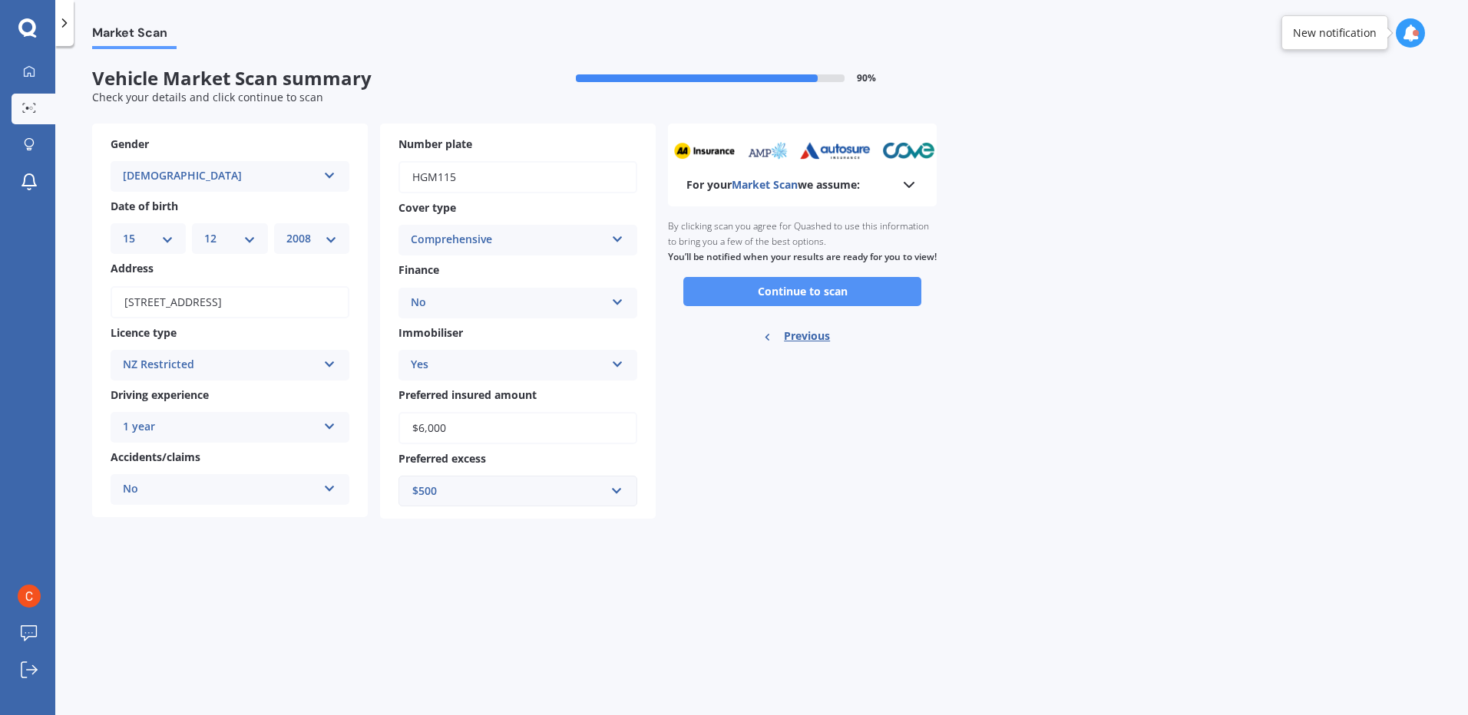
click at [797, 306] on button "Continue to scan" at bounding box center [802, 291] width 238 height 29
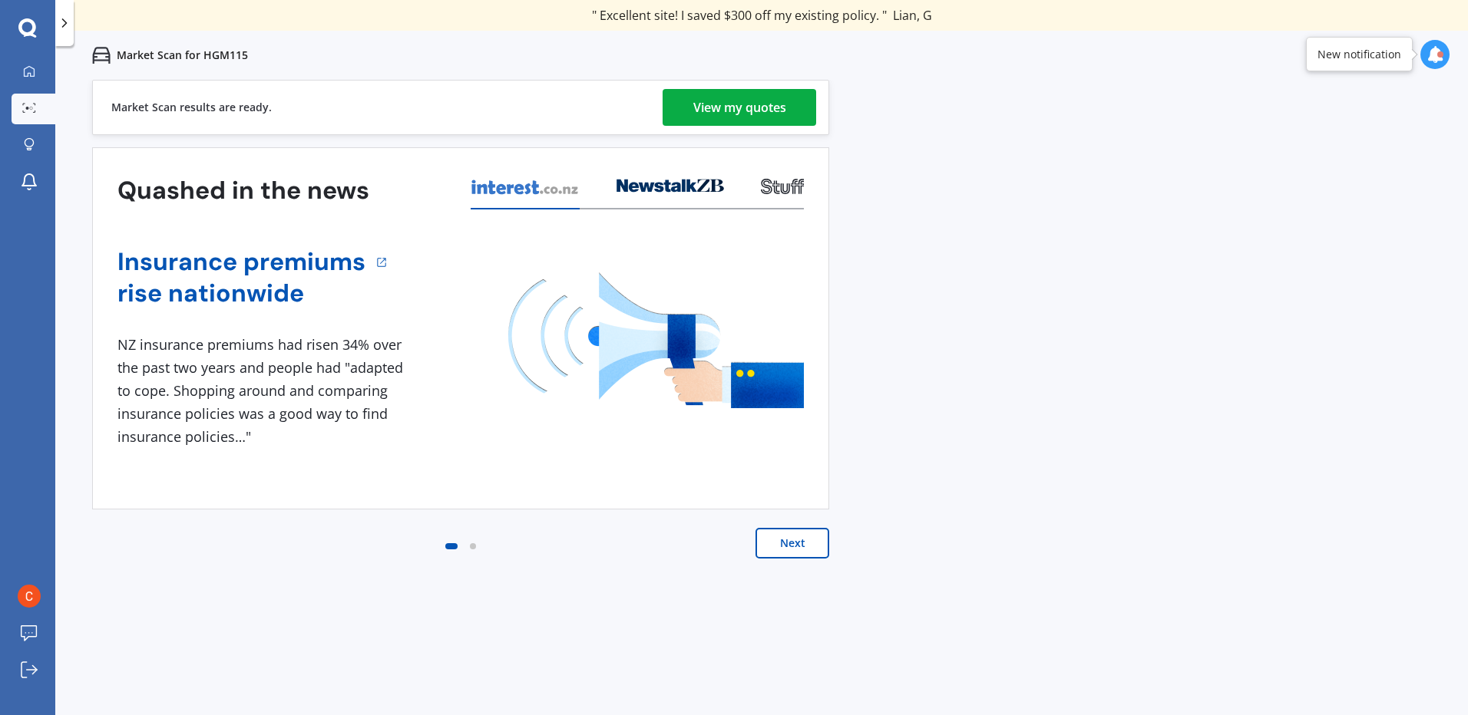
click at [751, 115] on div "View my quotes" at bounding box center [739, 107] width 93 height 37
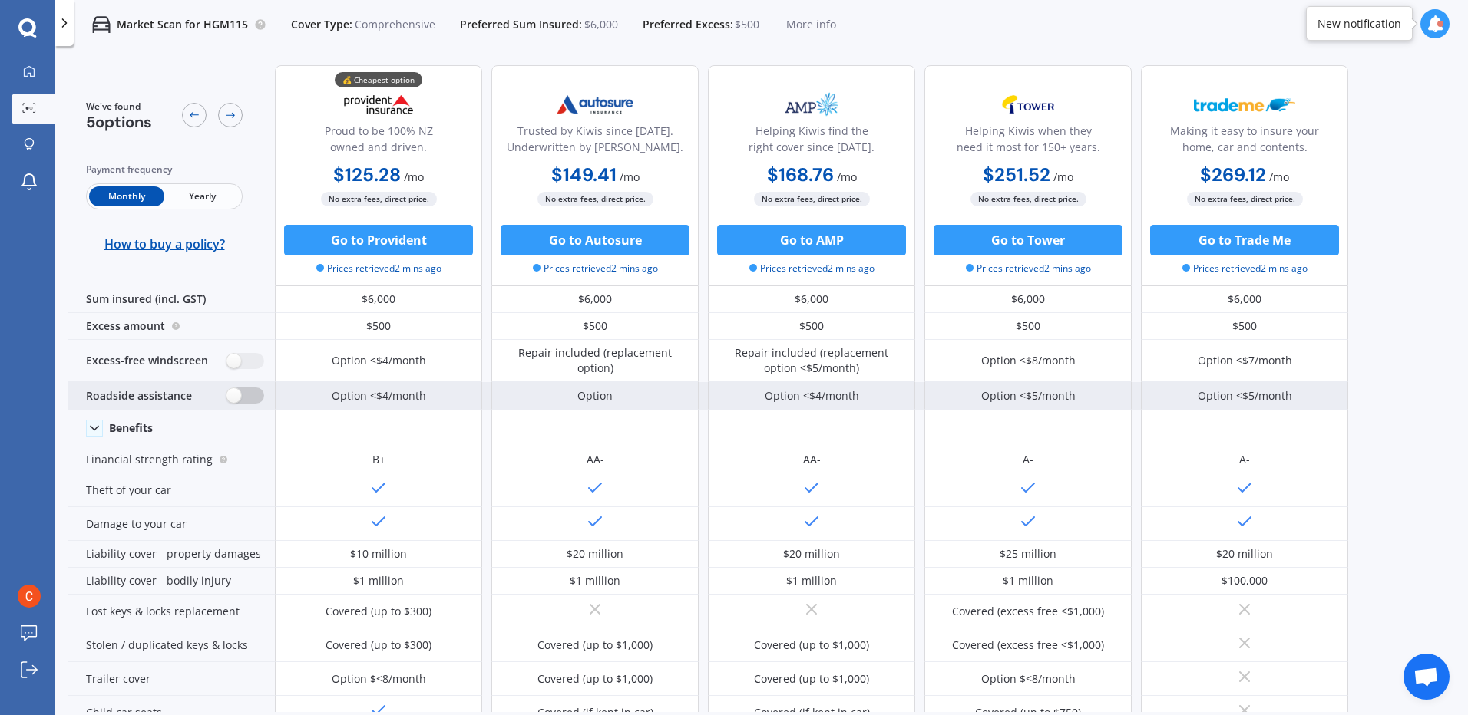
click at [263, 395] on label at bounding box center [245, 396] width 38 height 16
radio input "true"
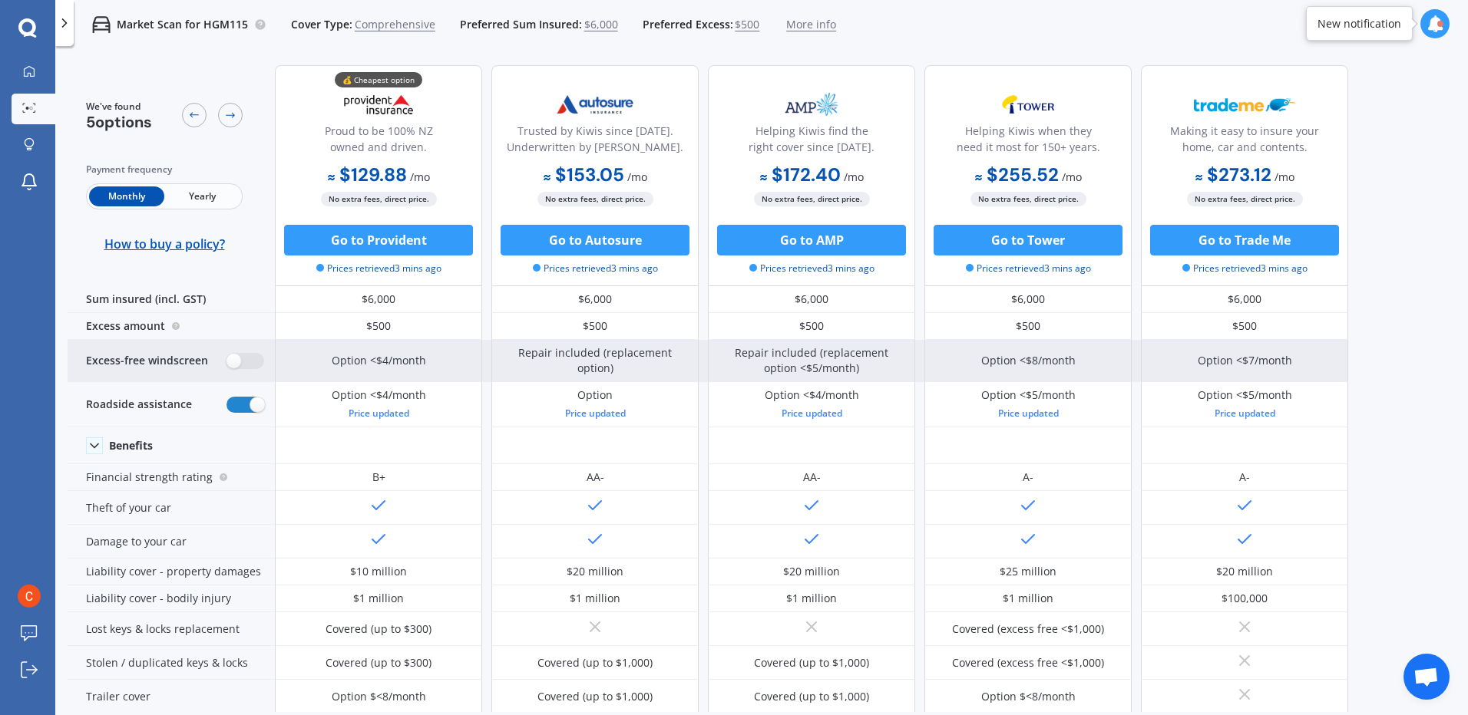
click at [247, 370] on div "Excess-free windscreen" at bounding box center [171, 361] width 207 height 42
click at [254, 362] on label at bounding box center [245, 361] width 38 height 16
radio input "true"
